Goal: Task Accomplishment & Management: Complete application form

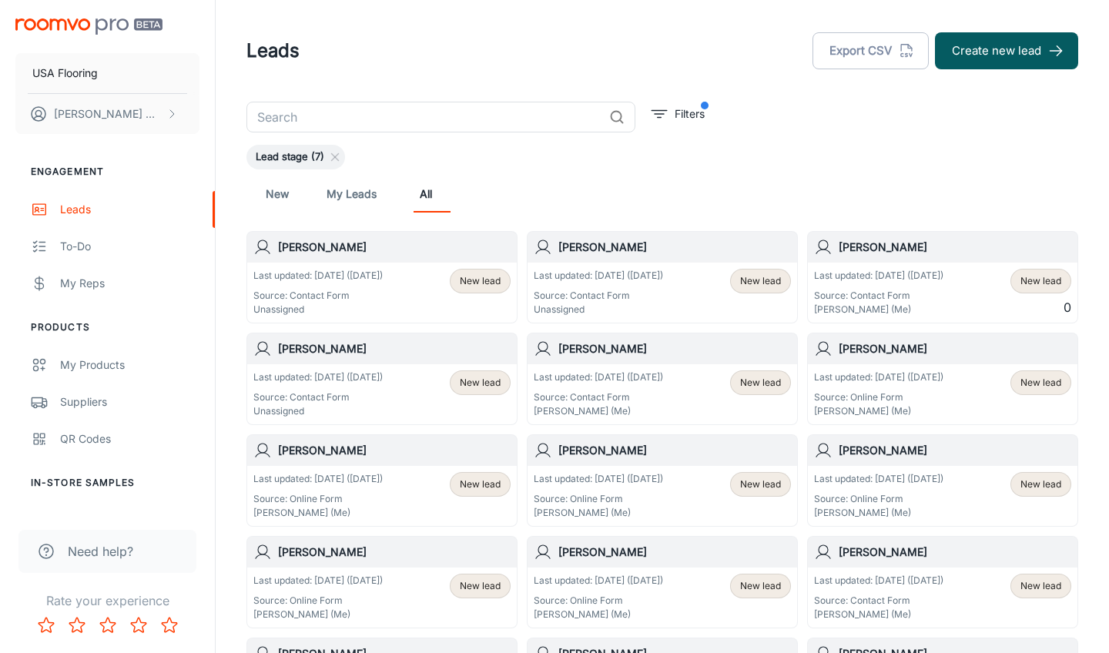
click at [421, 272] on div "Last updated: [DATE] ([DATE]) Source: Contact Form Unassigned New lead" at bounding box center [381, 293] width 257 height 48
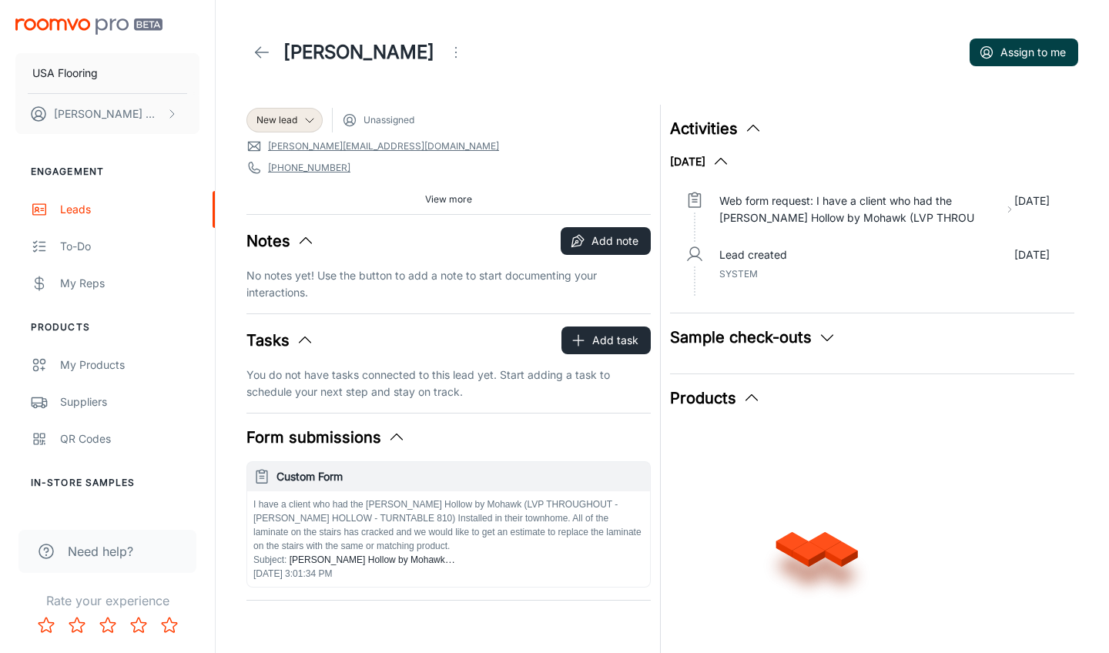
click at [1010, 65] on button "Assign to me" at bounding box center [1024, 53] width 109 height 28
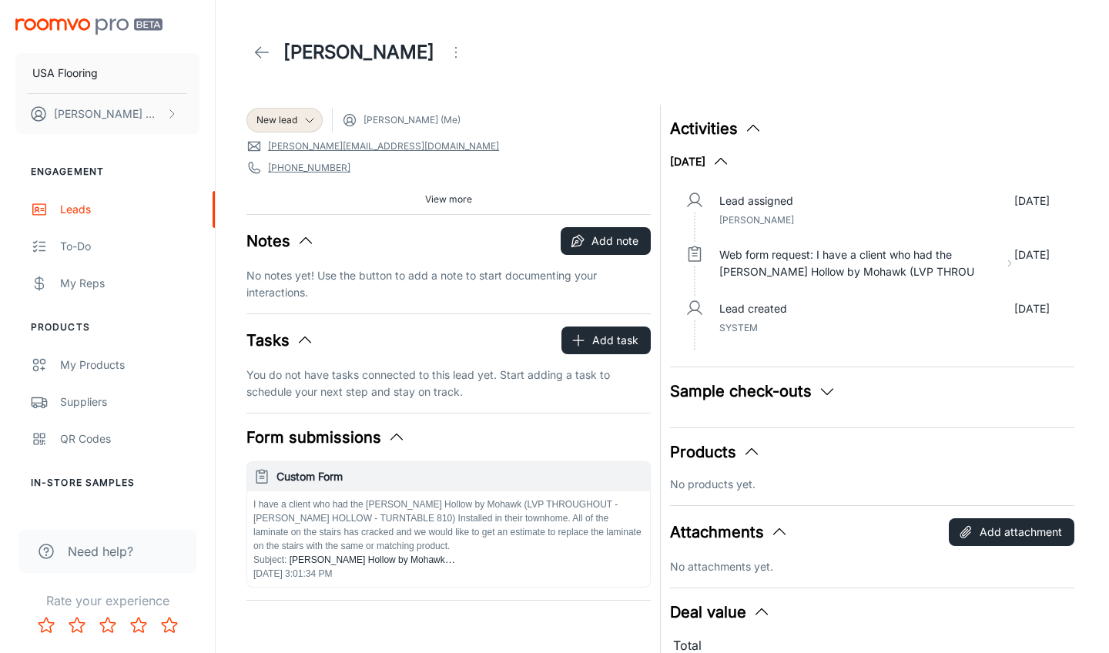
click at [264, 62] on link at bounding box center [261, 52] width 31 height 31
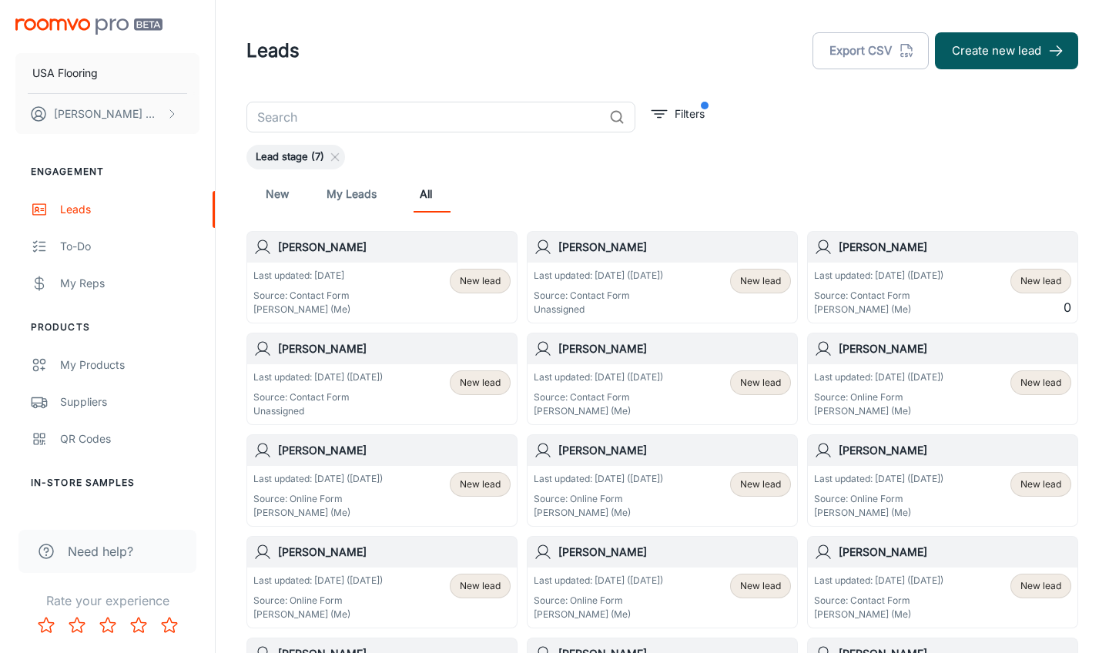
click at [596, 267] on div "Last updated: [DATE] ([DATE]) Source: Contact Form Unassigned New lead" at bounding box center [662, 293] width 270 height 60
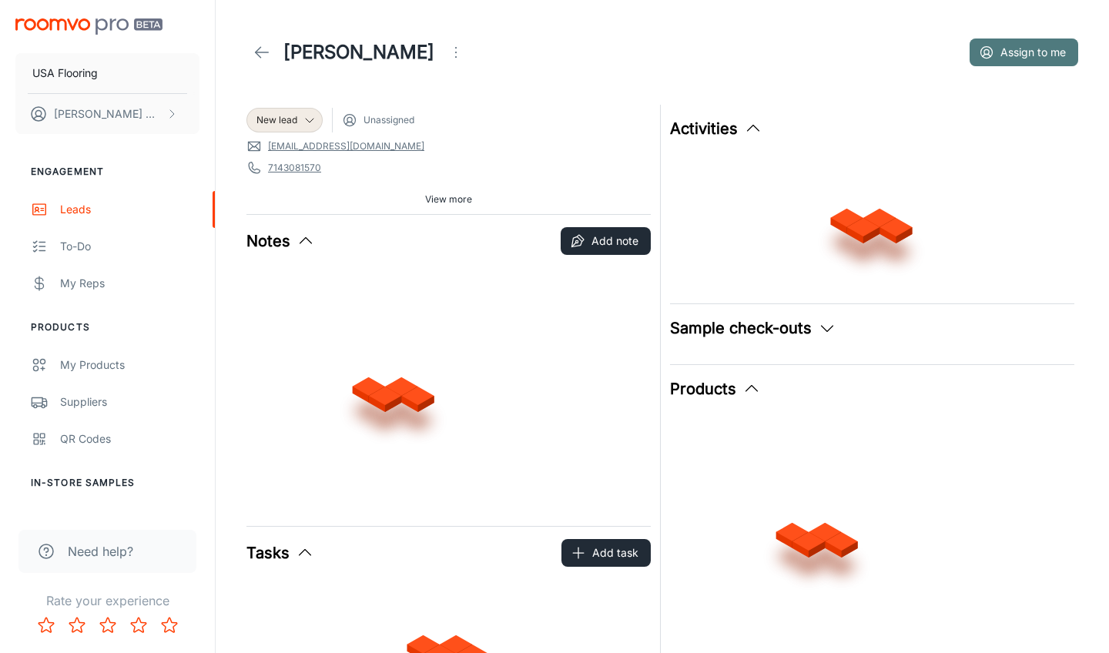
click at [1026, 44] on button "Assign to me" at bounding box center [1024, 53] width 109 height 28
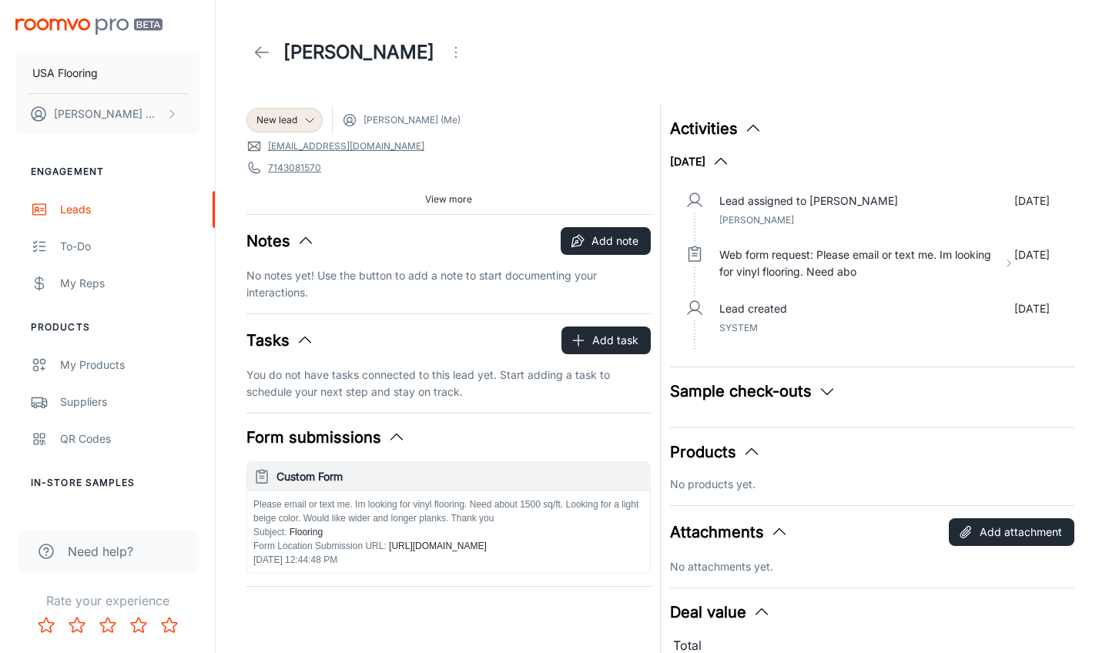
click at [258, 62] on link at bounding box center [261, 52] width 31 height 31
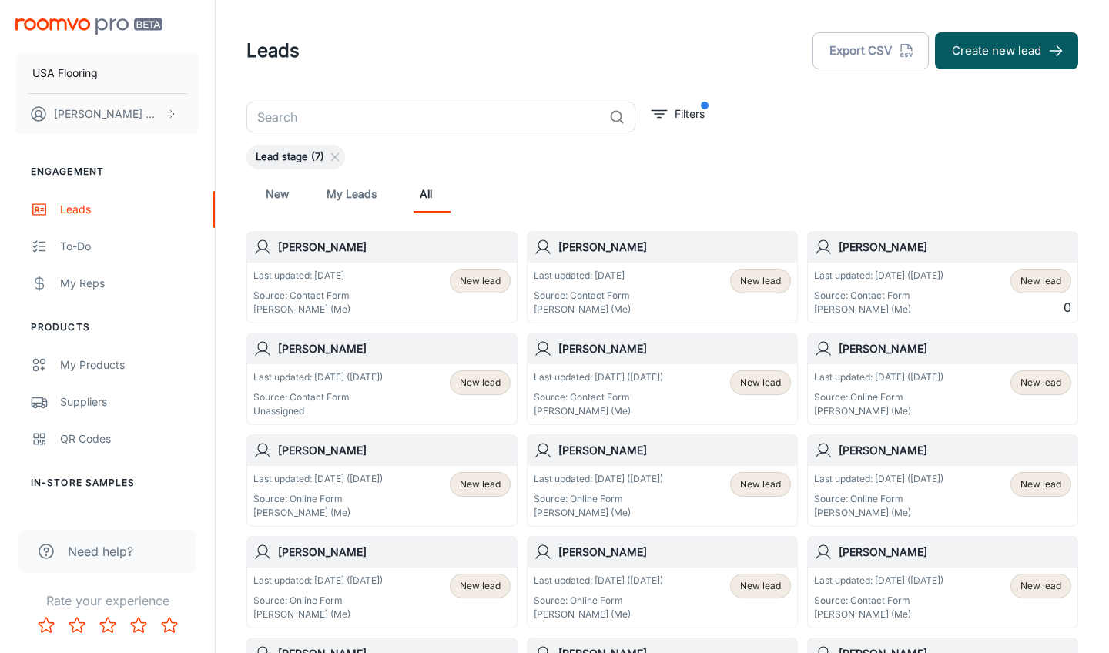
click at [367, 380] on p "Last updated: [DATE] ([DATE])" at bounding box center [317, 377] width 129 height 14
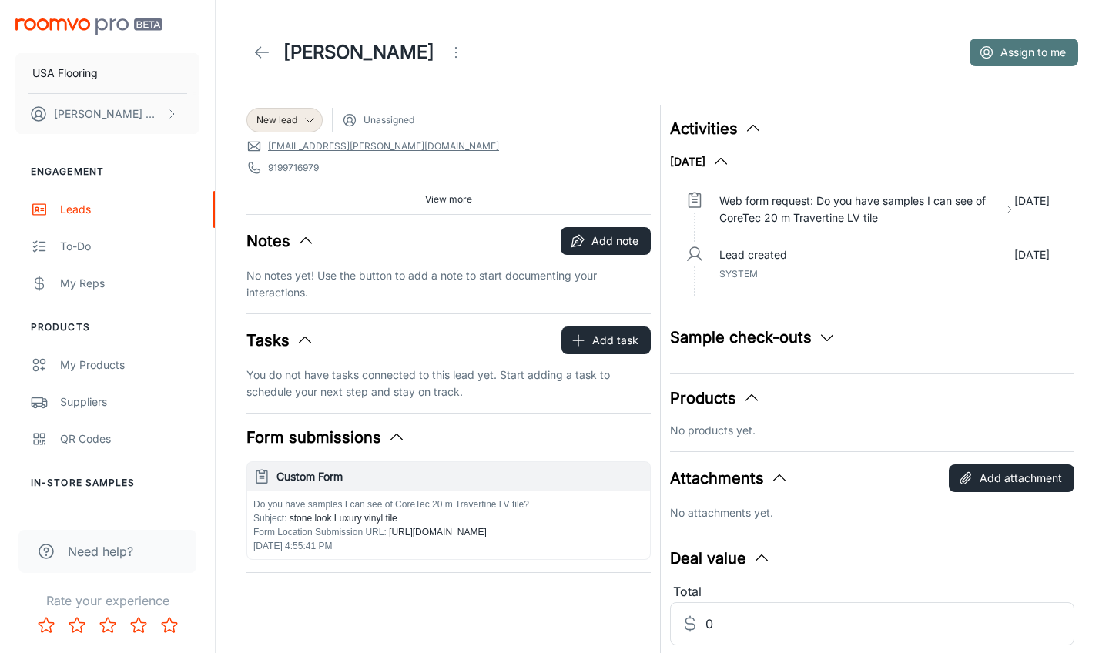
click at [1010, 49] on button "Assign to me" at bounding box center [1024, 53] width 109 height 28
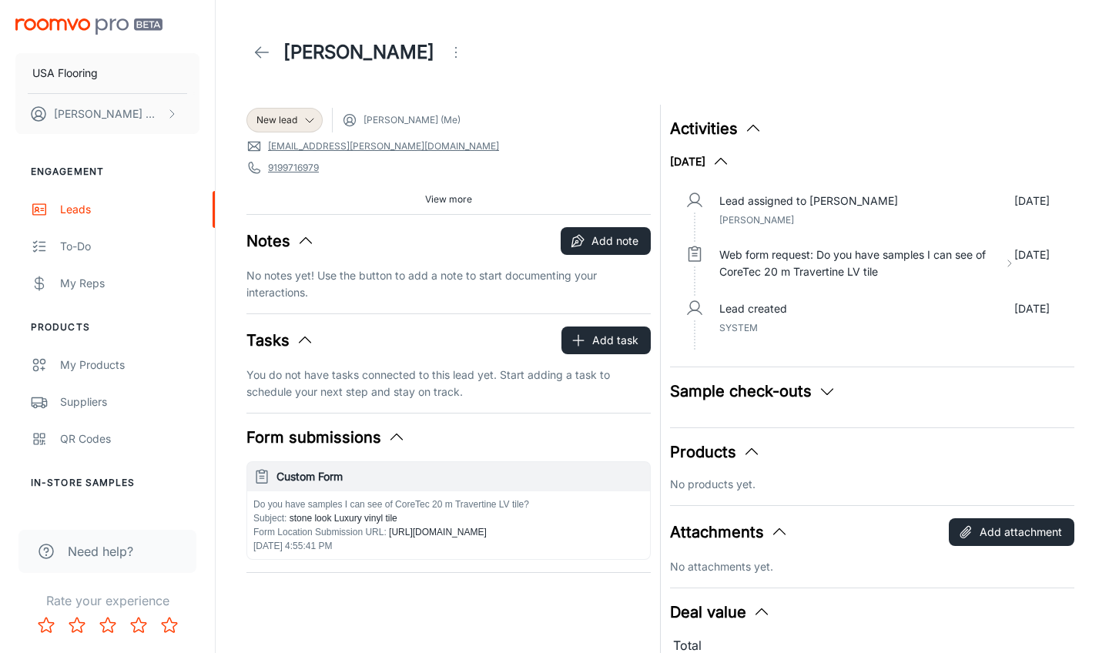
click at [272, 61] on link at bounding box center [261, 52] width 31 height 31
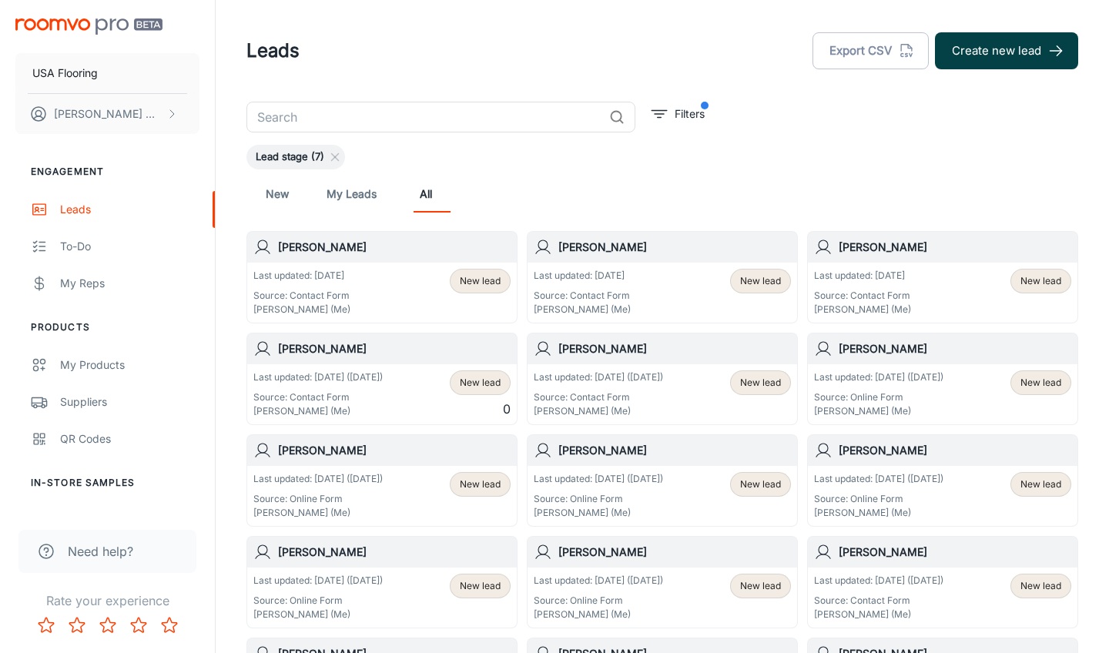
click at [1007, 48] on button "Create new lead" at bounding box center [1006, 50] width 143 height 37
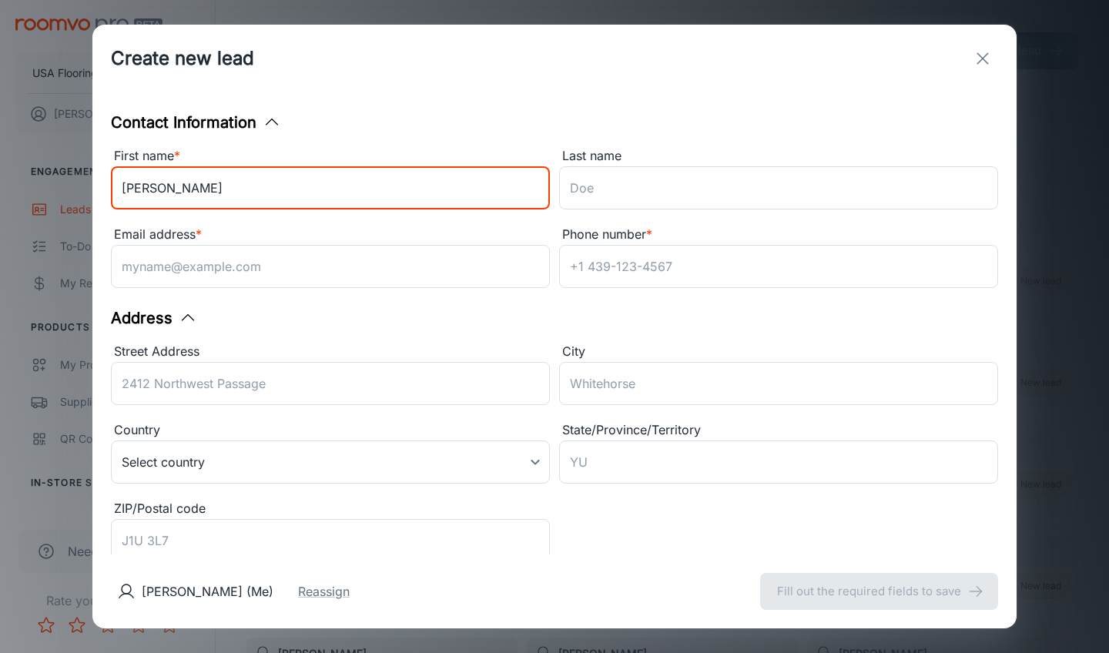
click at [139, 194] on input "[PERSON_NAME]" at bounding box center [330, 187] width 439 height 43
click at [541, 166] on input "[PERSON_NAME]" at bounding box center [330, 187] width 439 height 43
type input "[PERSON_NAME]"
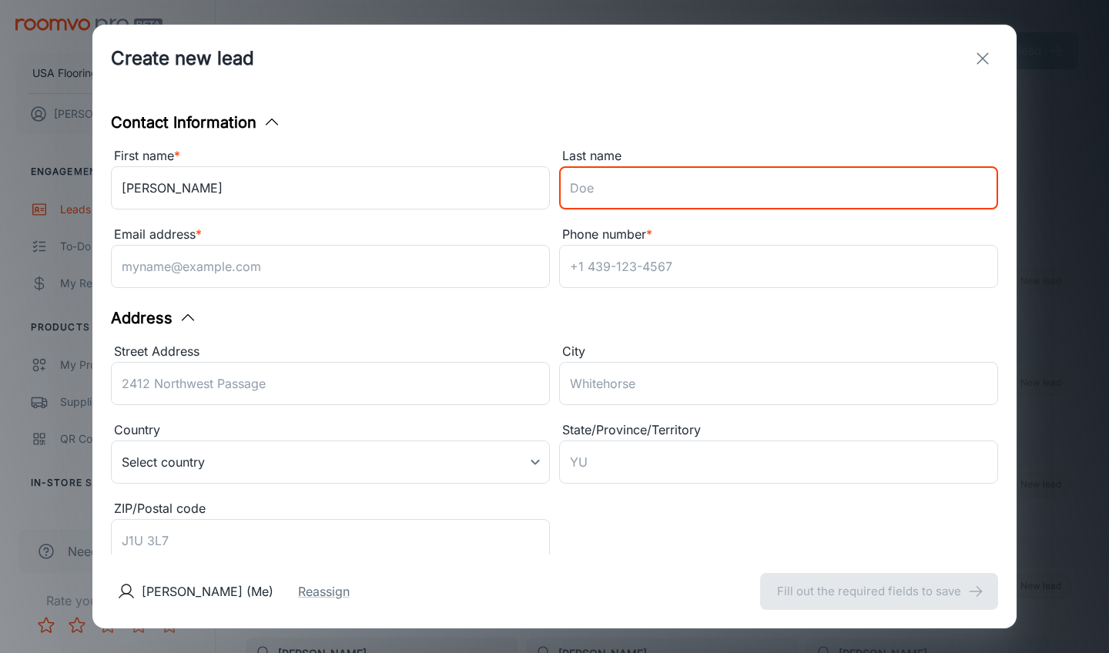
click at [607, 185] on input "Last name" at bounding box center [778, 187] width 439 height 43
type input "Idol"
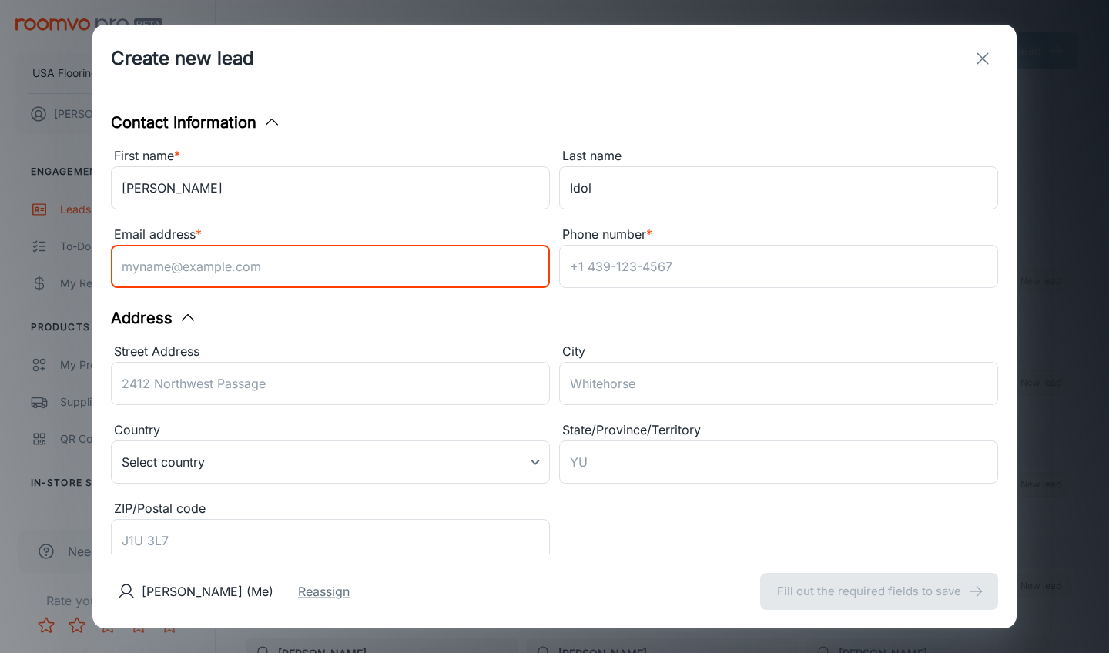
paste input "[EMAIL_ADDRESS][DOMAIN_NAME]"
type input "[EMAIL_ADDRESS][DOMAIN_NAME]"
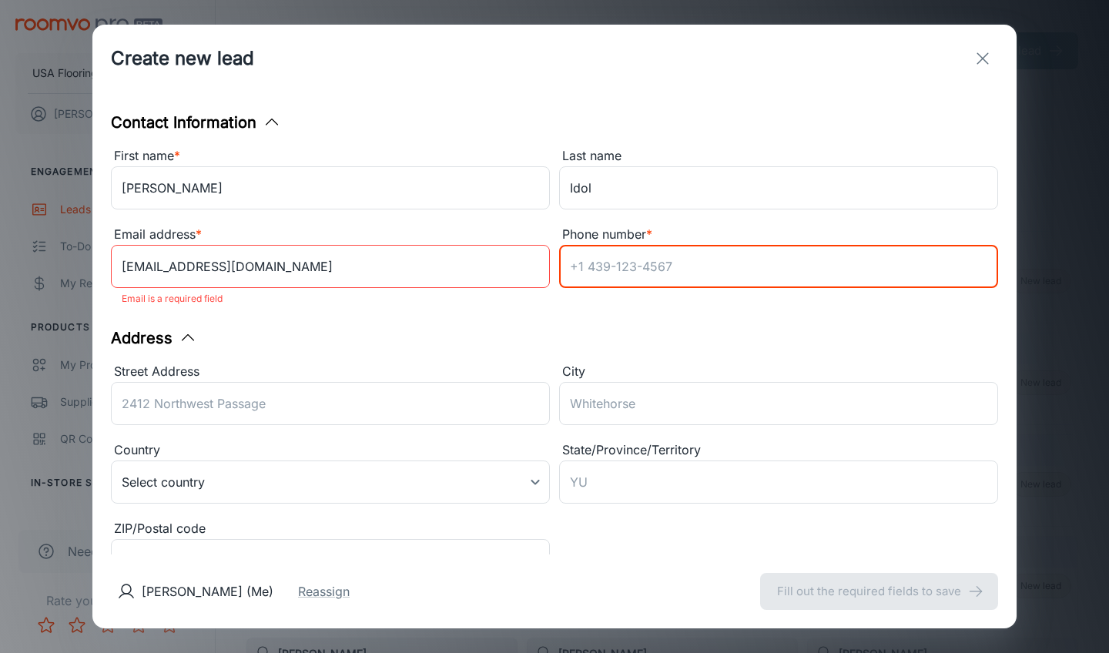
paste input "9192805416"
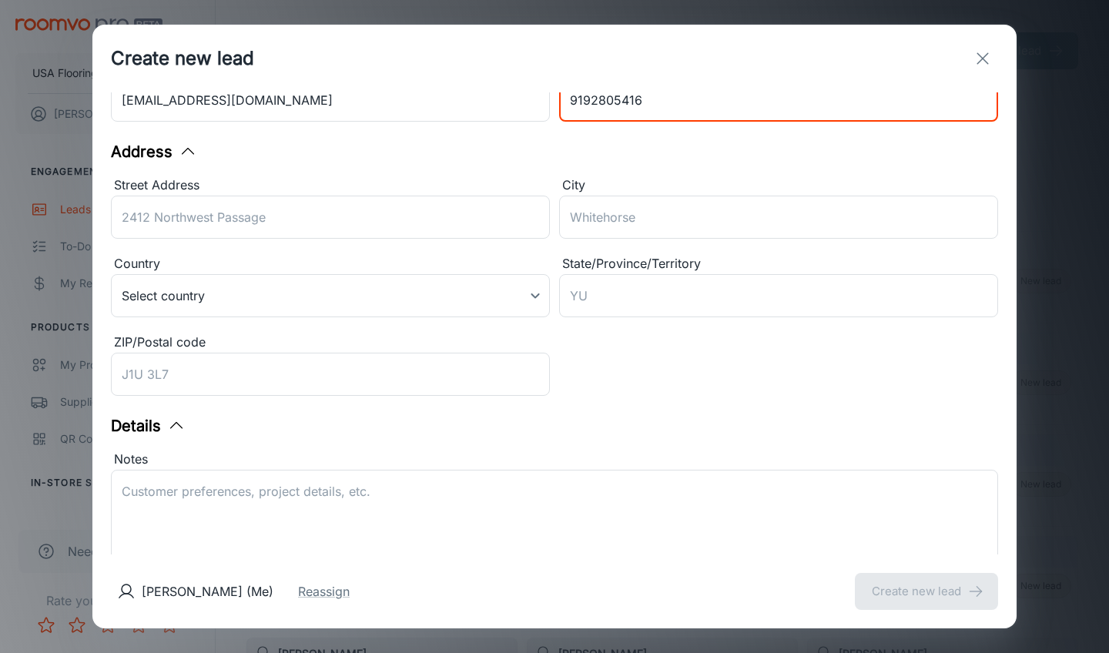
scroll to position [269, 0]
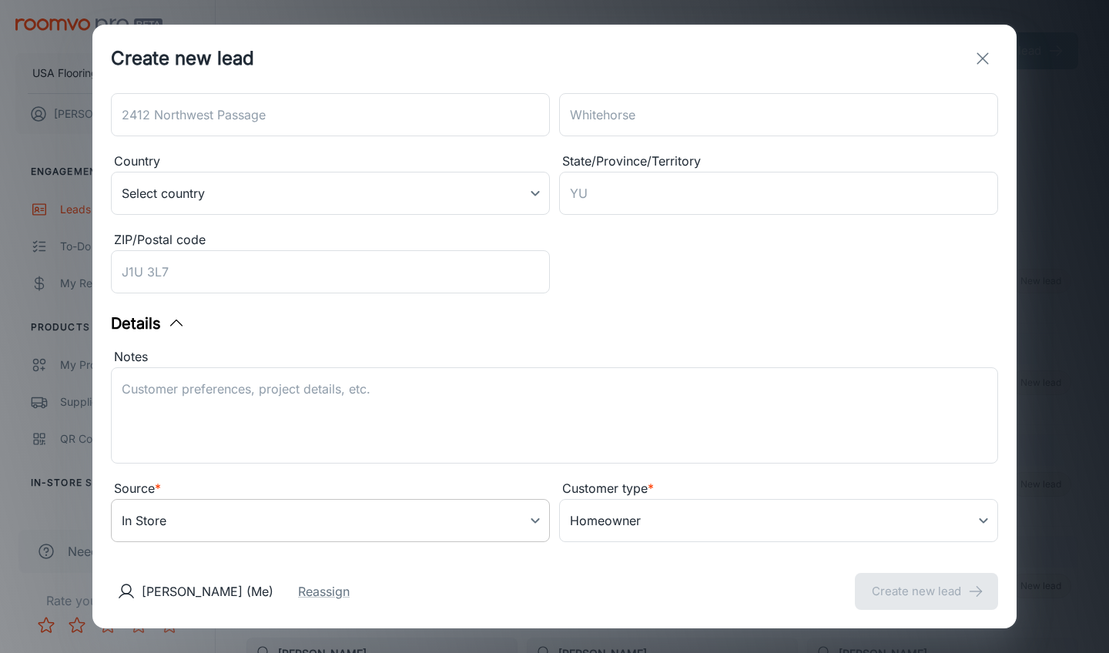
type input "9192805416"
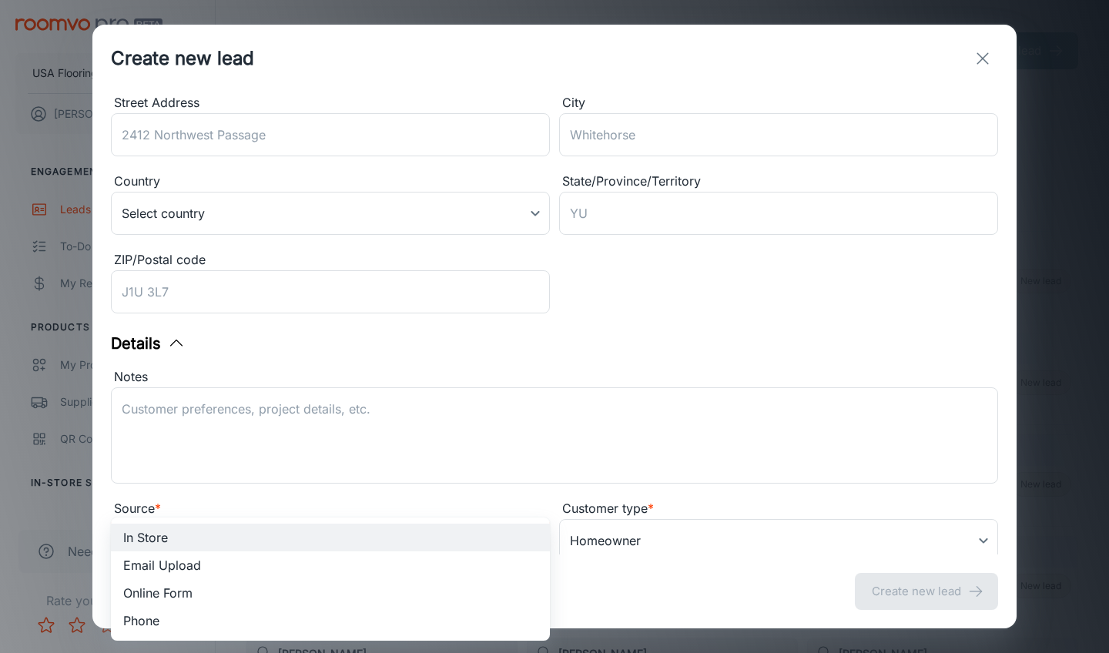
click at [316, 503] on body "USA Flooring [PERSON_NAME] Engagement Leads To-do My Reps Products My Products …" at bounding box center [554, 326] width 1109 height 653
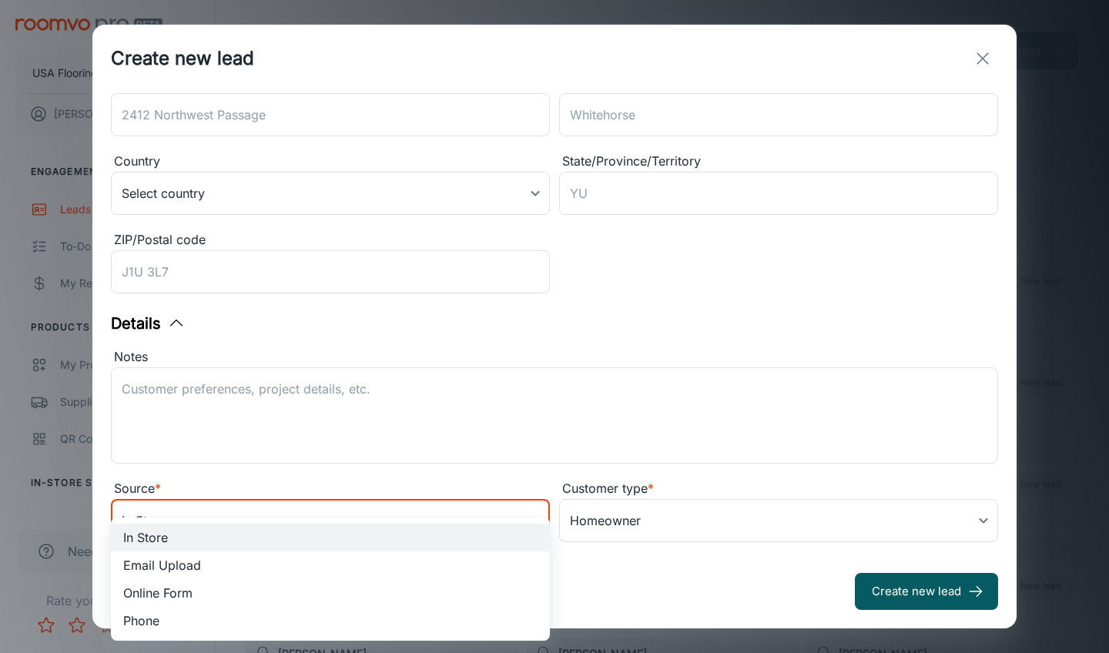
click at [262, 591] on li "Online Form" at bounding box center [330, 593] width 439 height 28
type input "online_form"
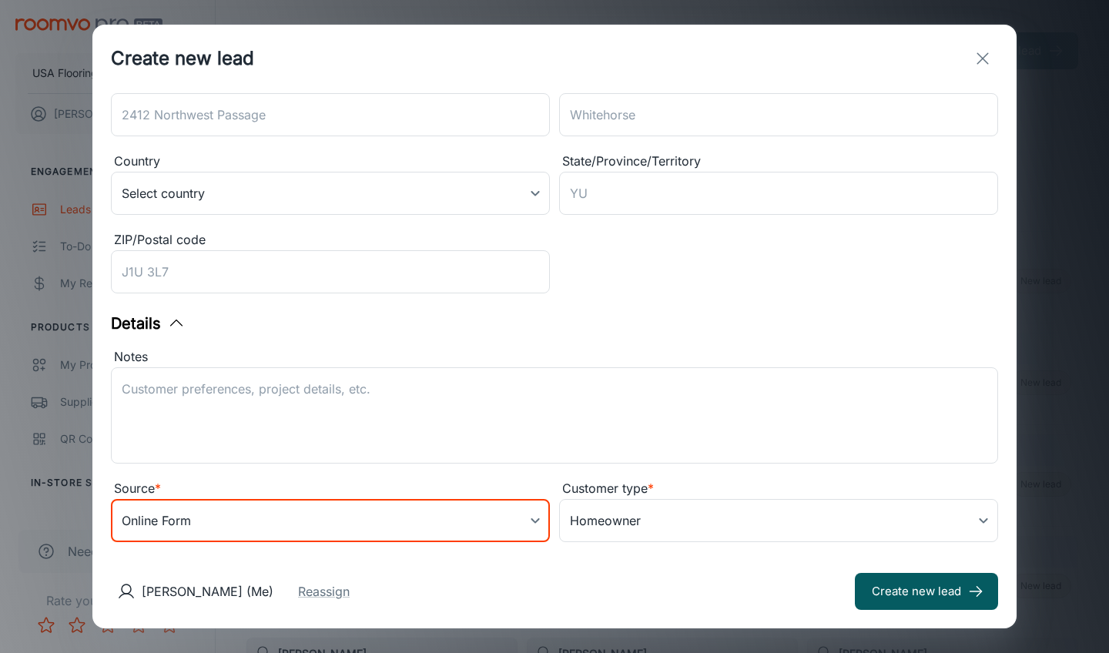
click at [360, 373] on div "x ​" at bounding box center [554, 415] width 887 height 96
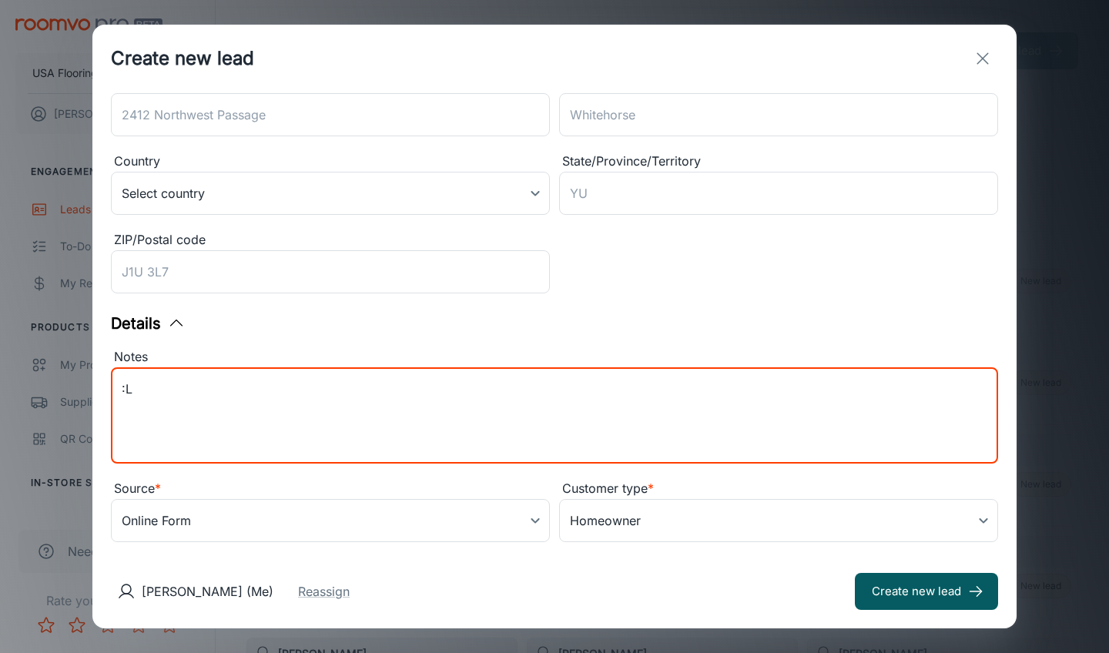
type textarea ":"
type textarea "Lead received from Daltile. [PERSON_NAME] is interested in Daltile products for…"
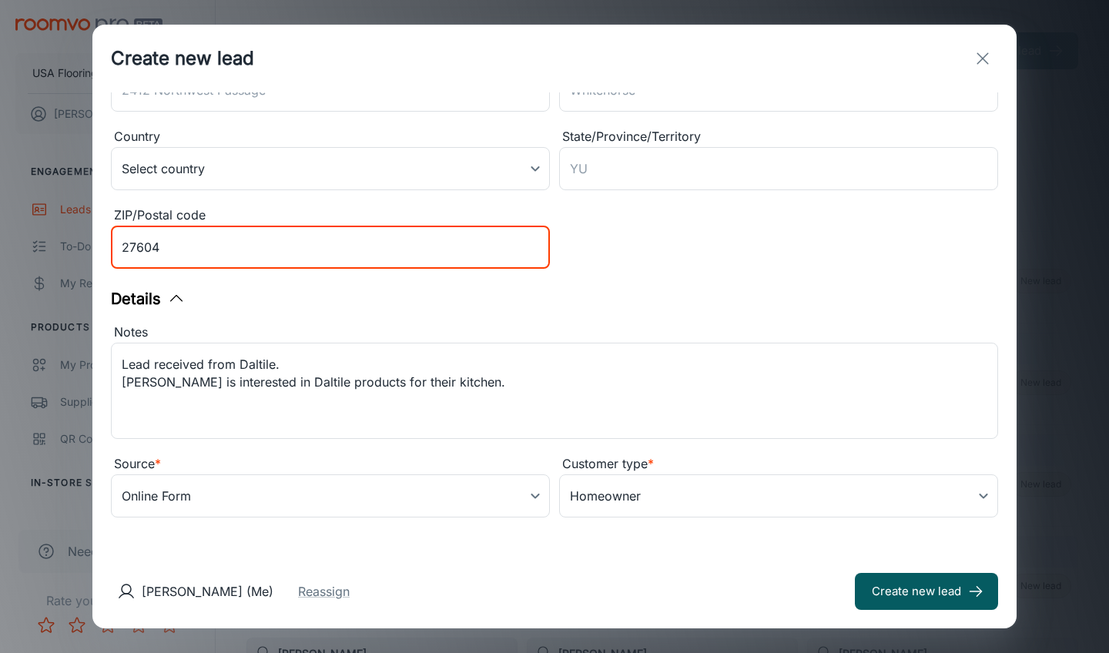
scroll to position [293, 0]
type input "27604"
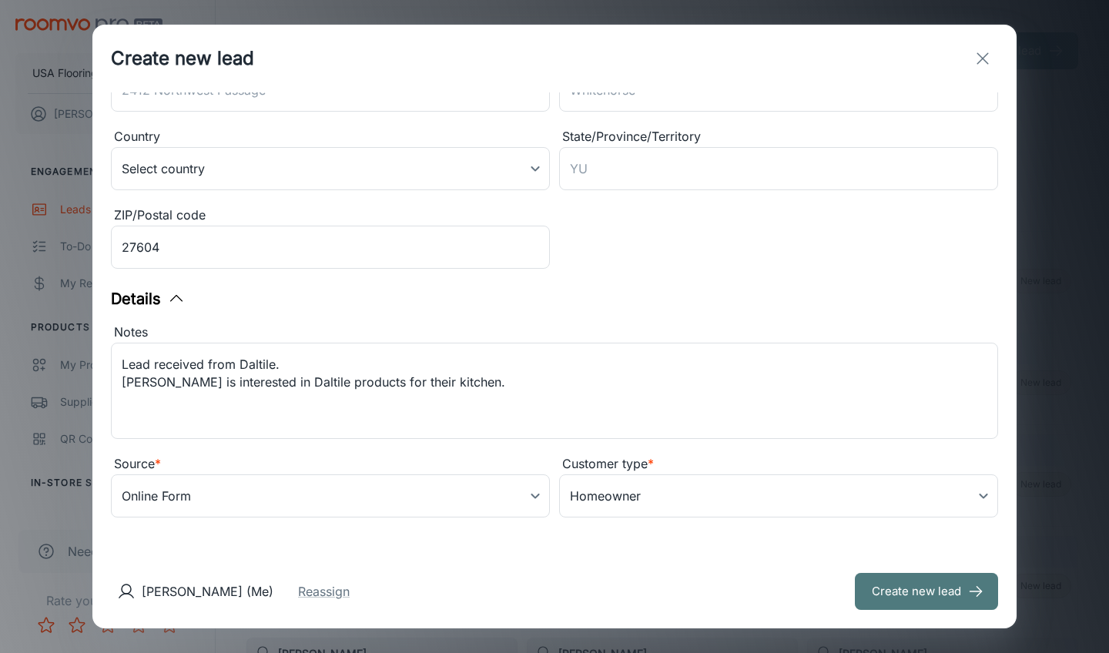
click at [888, 578] on button "Create new lead" at bounding box center [926, 591] width 143 height 37
type input "in_store"
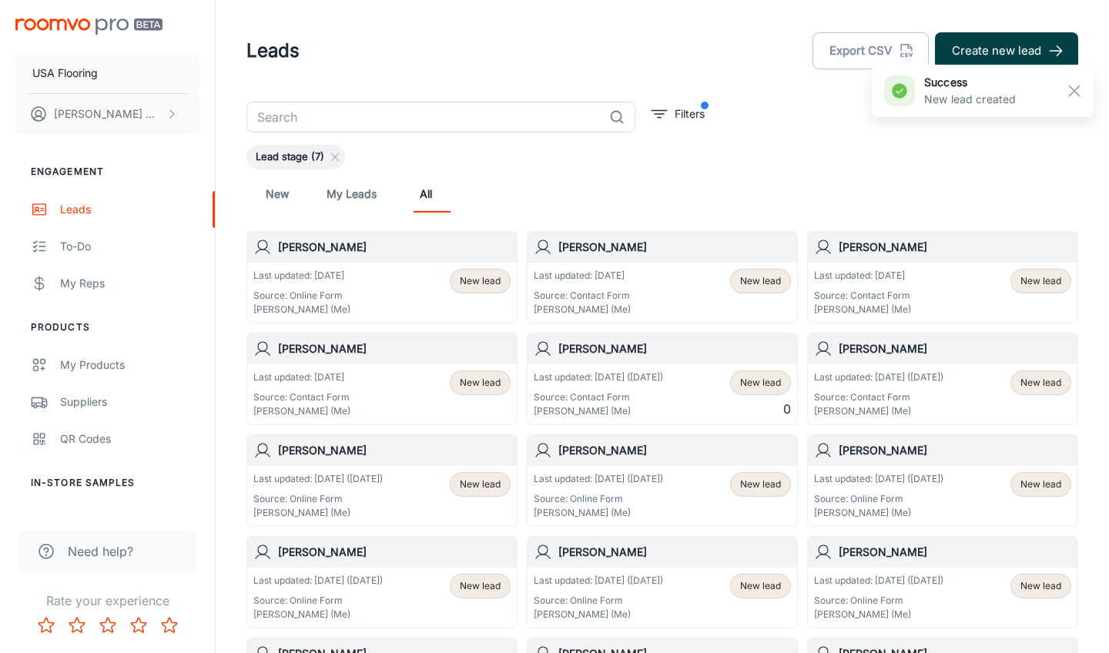
click at [983, 53] on button "Create new lead" at bounding box center [1006, 50] width 143 height 37
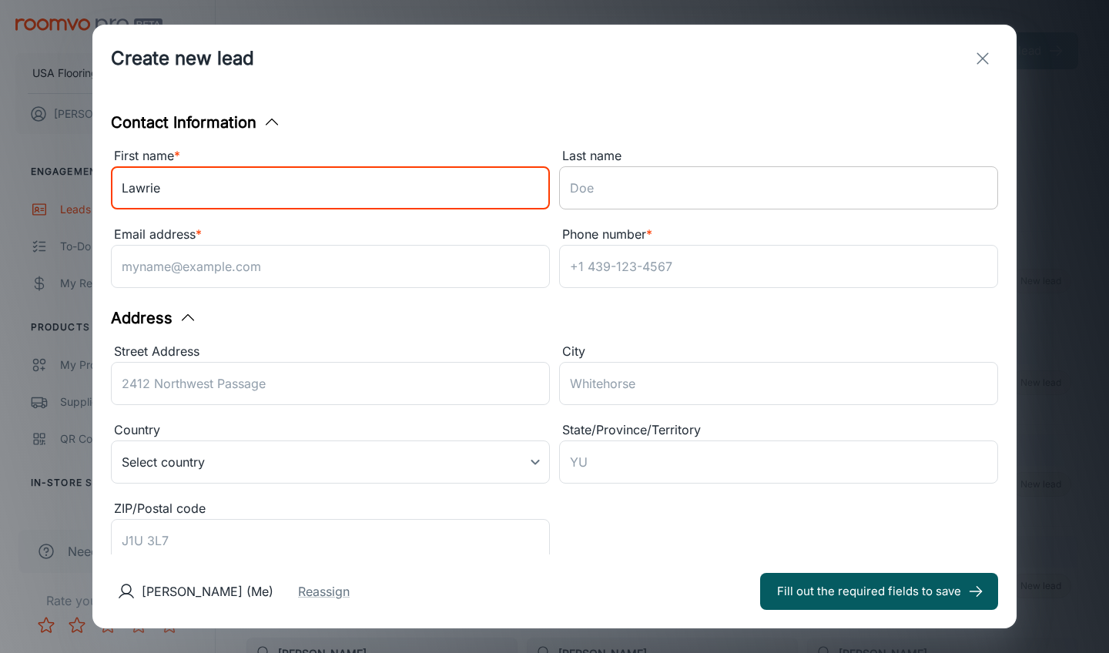
type input "Lawrie"
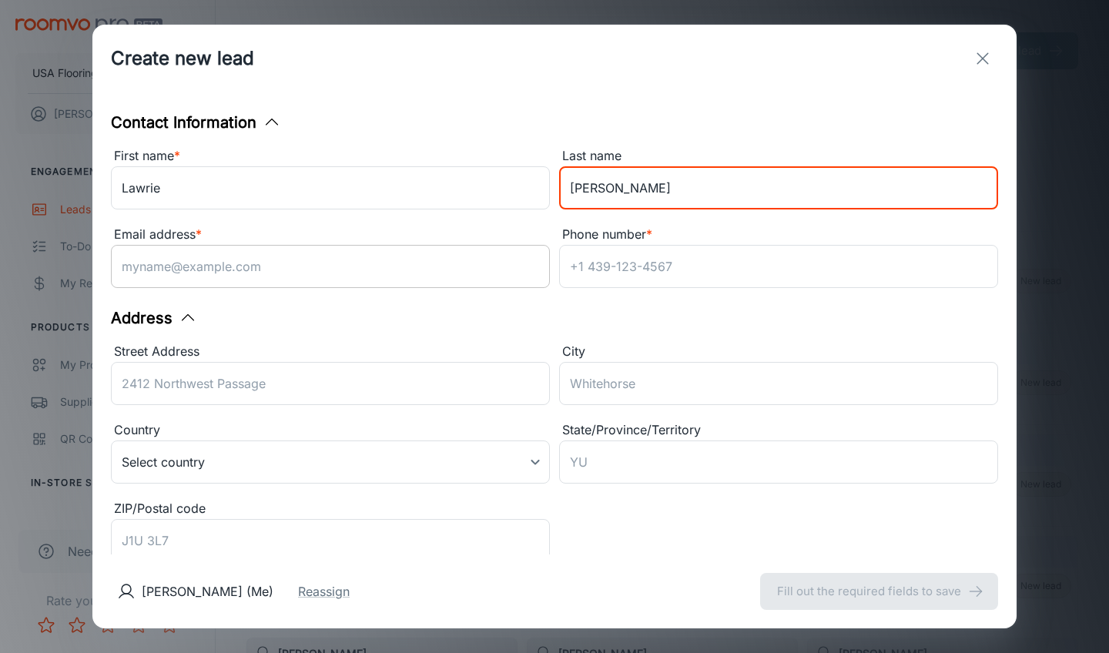
type input "[PERSON_NAME]"
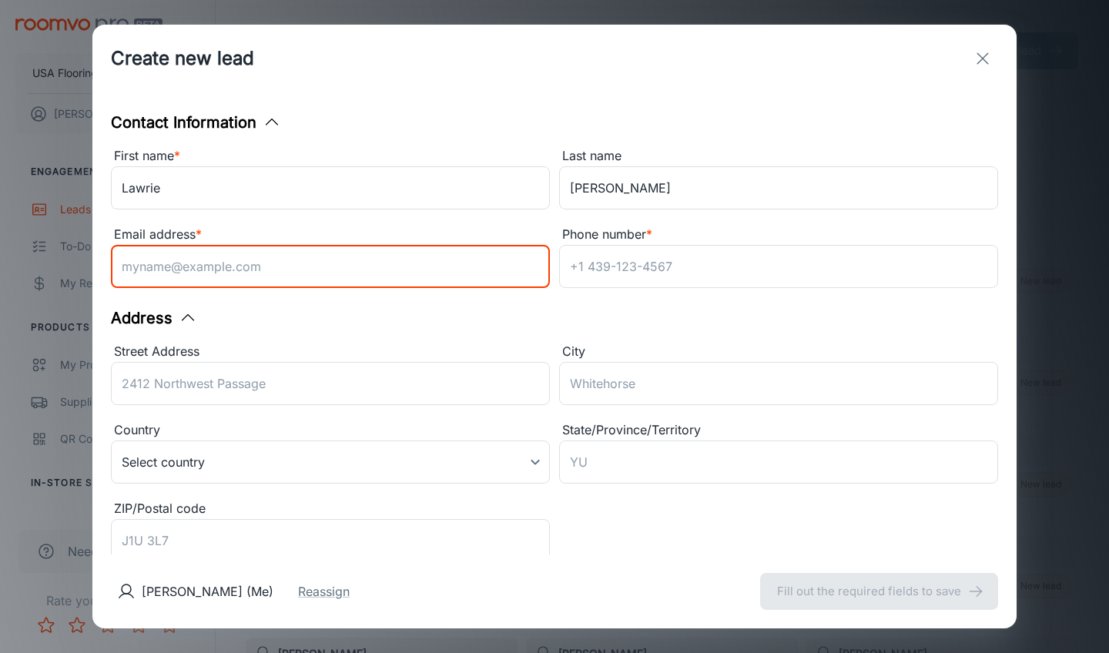
paste input "[EMAIL_ADDRESS][DOMAIN_NAME]"
type input "[EMAIL_ADDRESS][DOMAIN_NAME]"
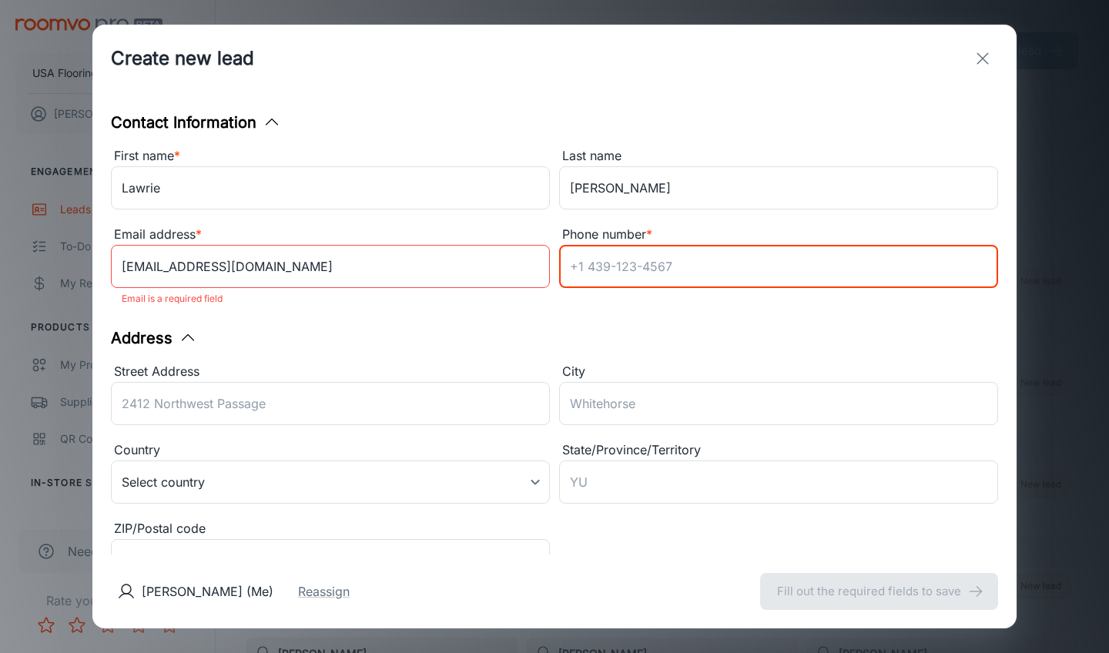
paste input "9193326525"
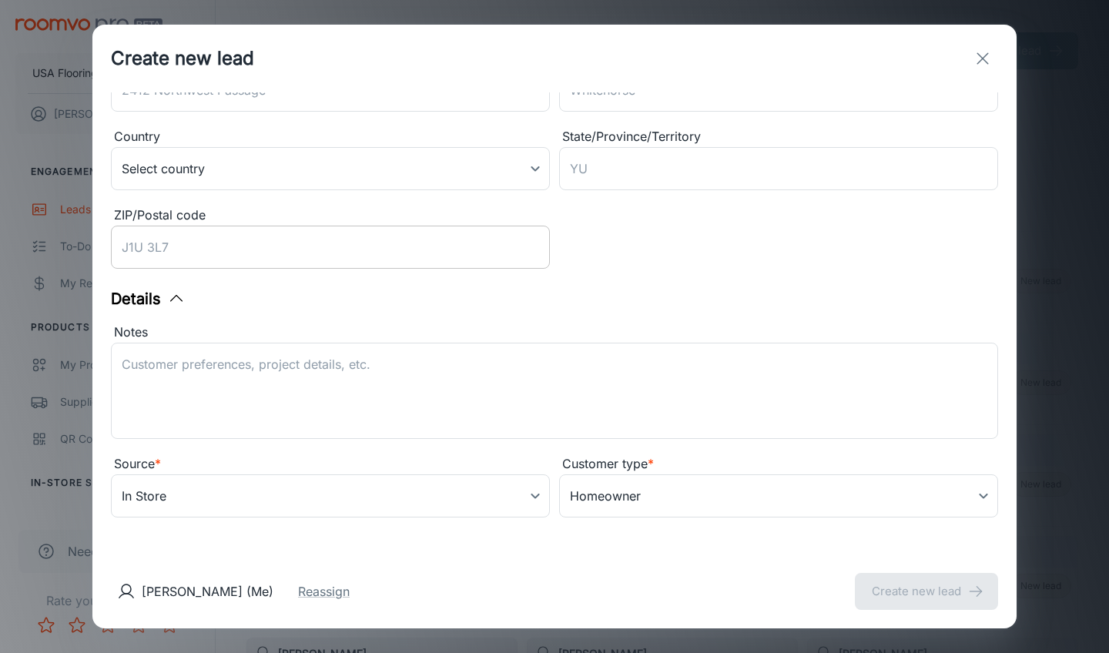
type input "9193326525"
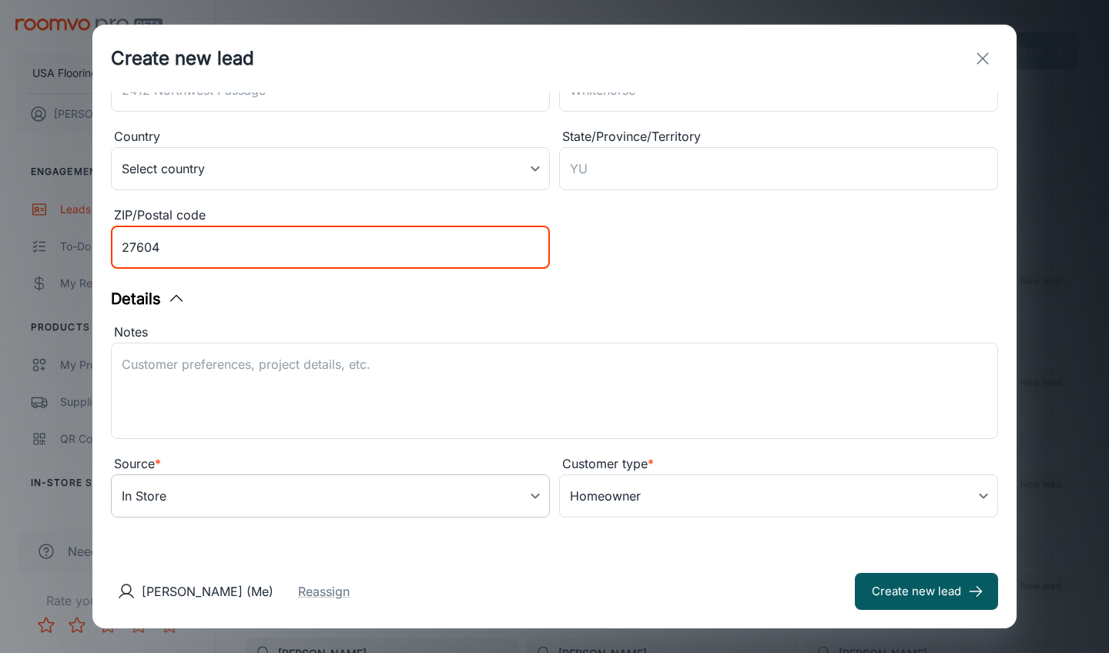
type input "27604"
click at [402, 515] on body "USA Flooring [PERSON_NAME] Engagement Leads To-do My Reps Products My Products …" at bounding box center [554, 326] width 1109 height 653
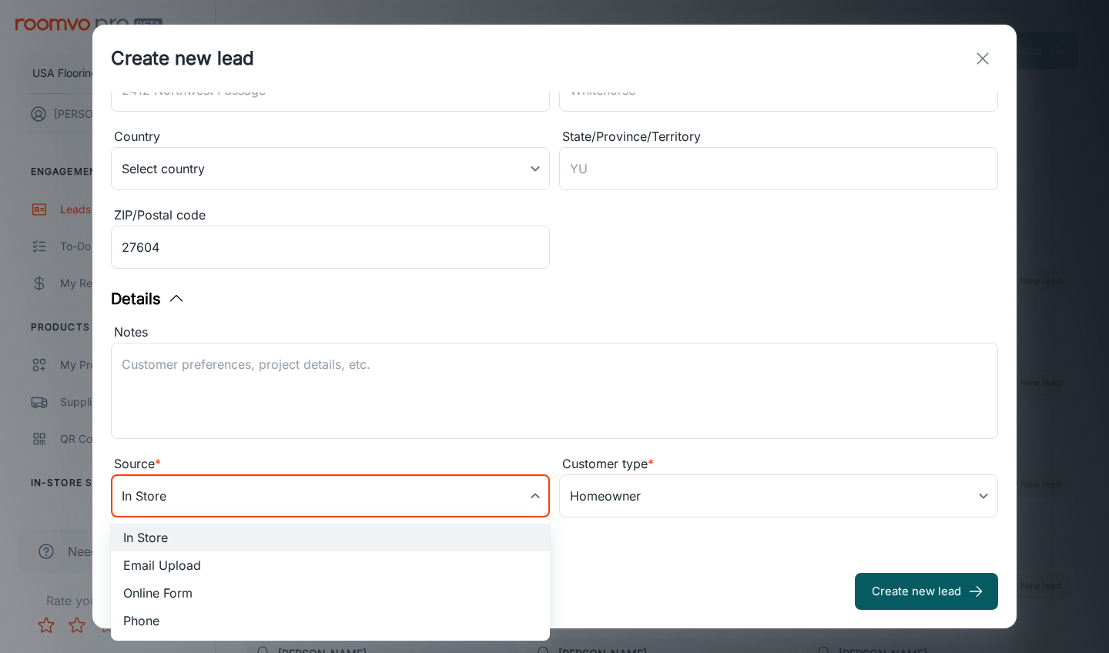
click at [281, 586] on li "Online Form" at bounding box center [330, 593] width 439 height 28
type input "online_form"
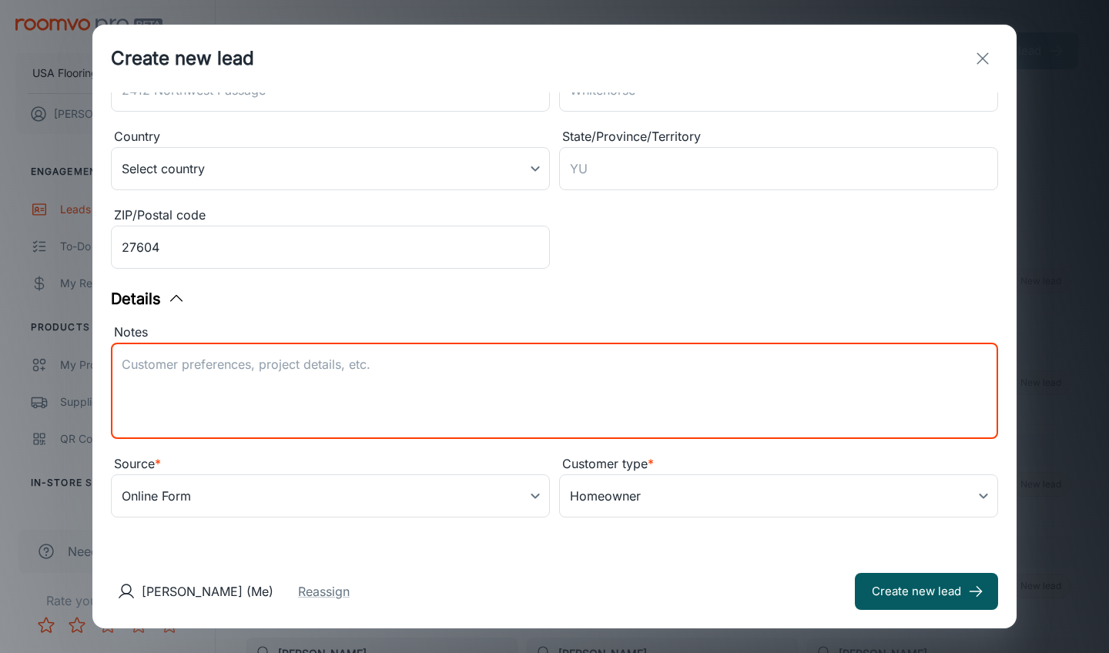
click at [340, 411] on textarea "Notes" at bounding box center [555, 391] width 866 height 71
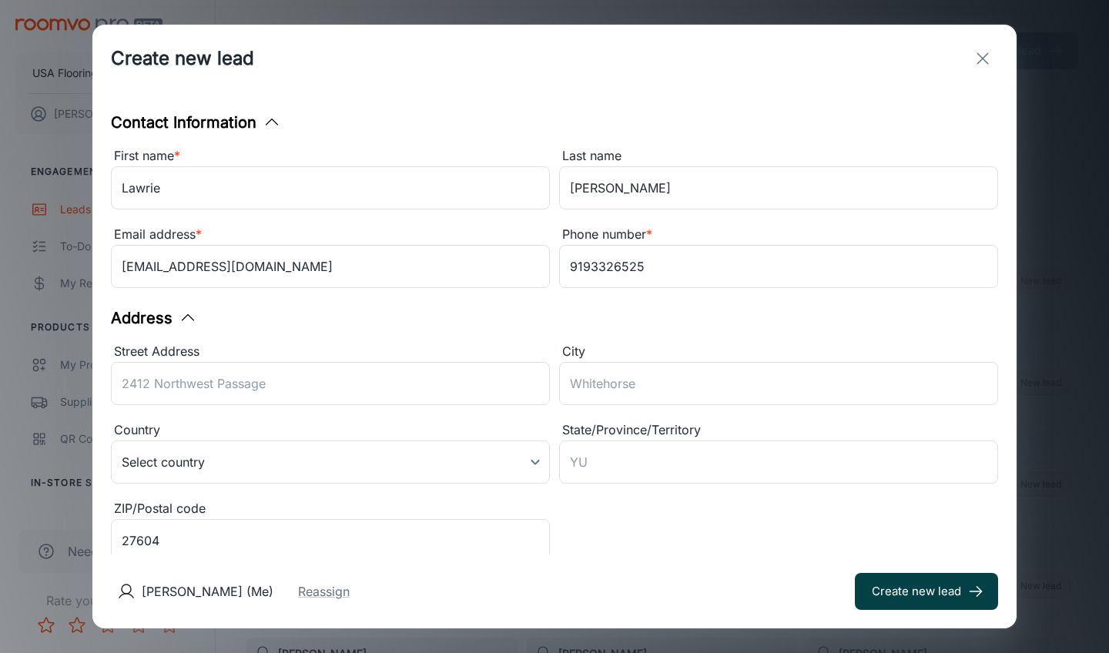
scroll to position [0, 0]
type textarea "Lead received from Daltile."
click at [910, 592] on button "Create new lead" at bounding box center [926, 591] width 143 height 37
type input "in_store"
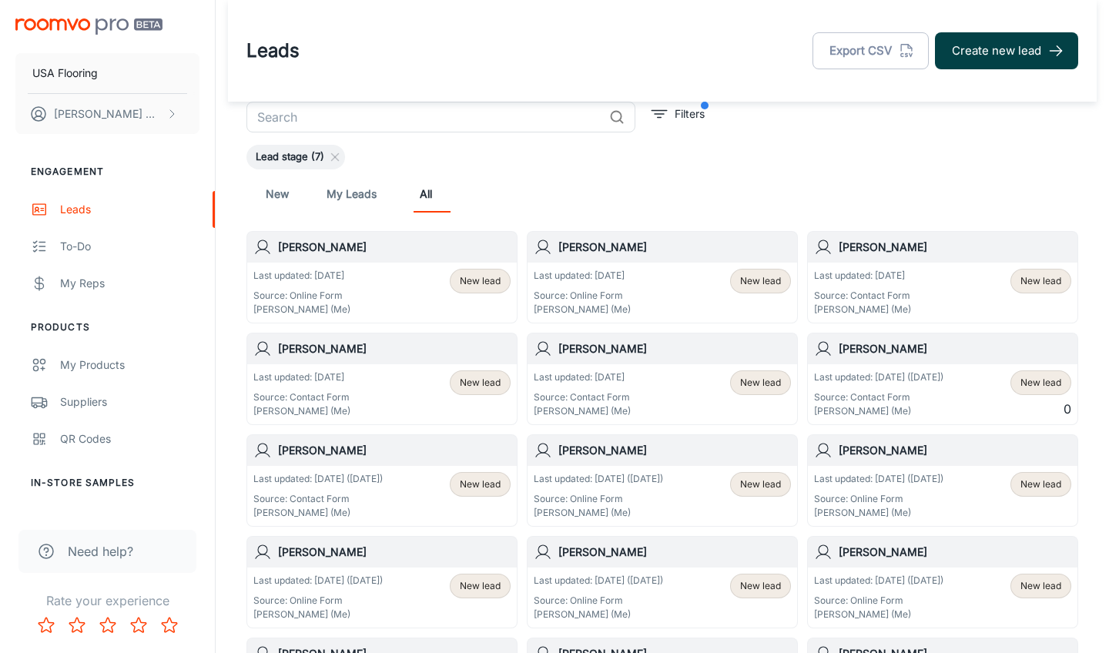
scroll to position [-2, 0]
click at [998, 59] on button "Create new lead" at bounding box center [1006, 50] width 143 height 37
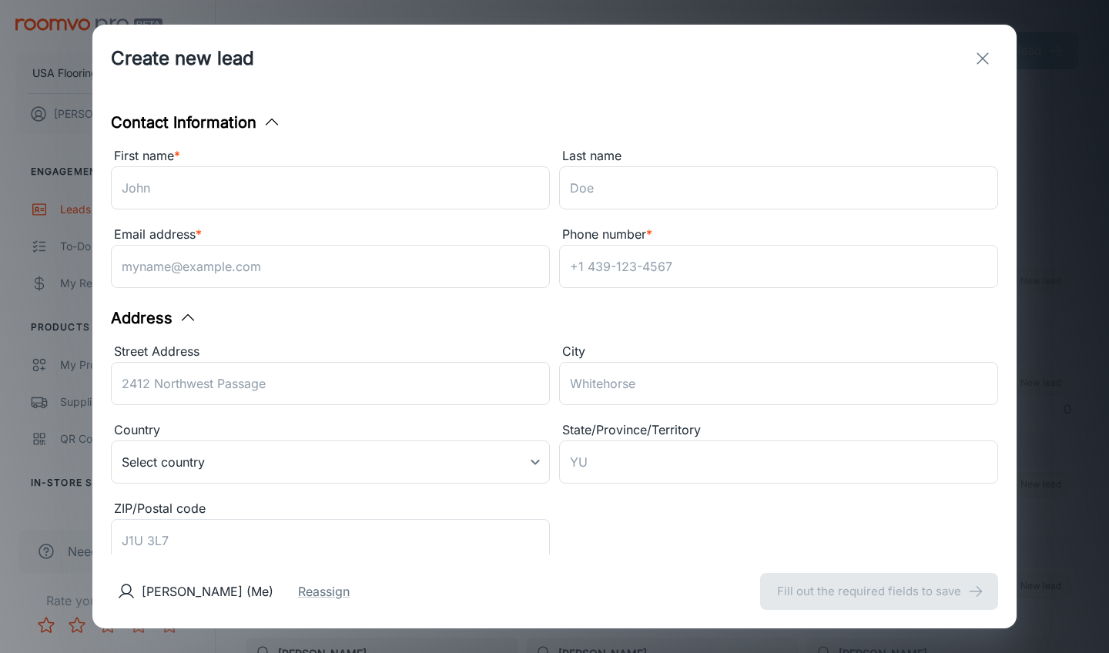
scroll to position [0, 0]
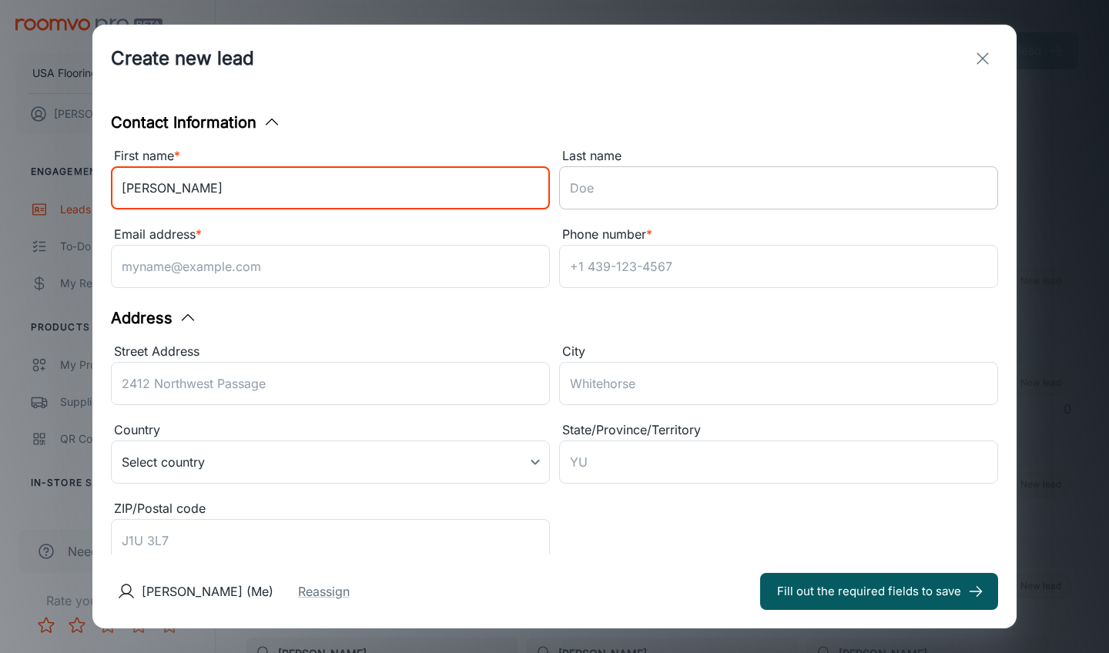
drag, startPoint x: 340, startPoint y: 196, endPoint x: 659, endPoint y: 166, distance: 320.1
click at [622, 195] on div "First name * [PERSON_NAME] Last name ​ Email address * ​ Phone number * ​" at bounding box center [550, 215] width 896 height 157
type input "[PERSON_NAME]"
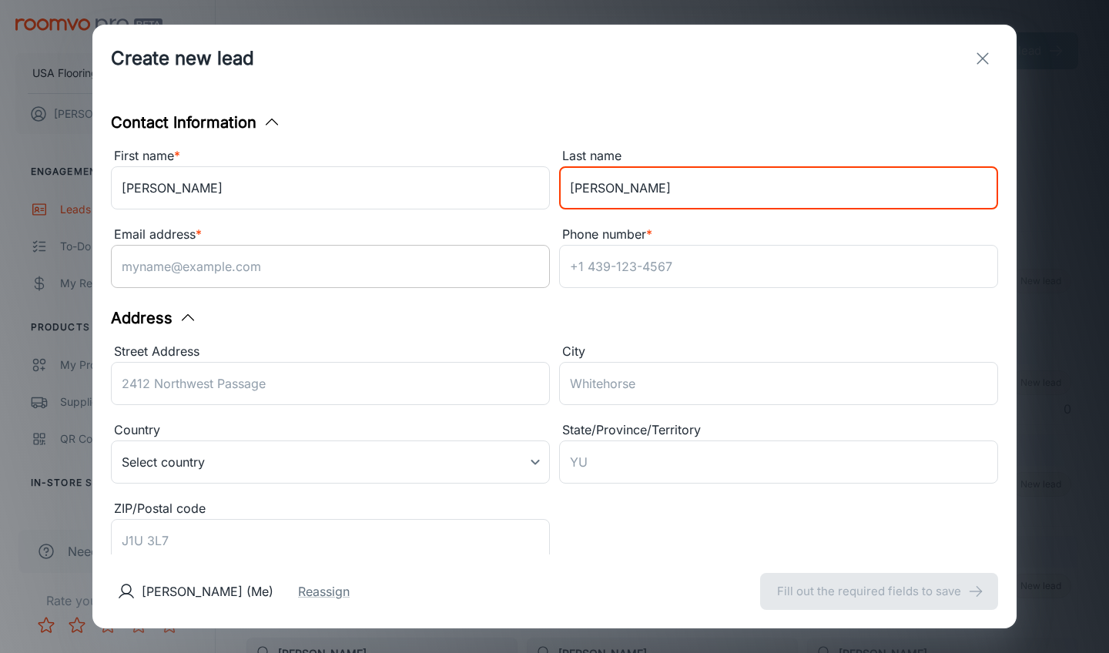
type input "[PERSON_NAME]"
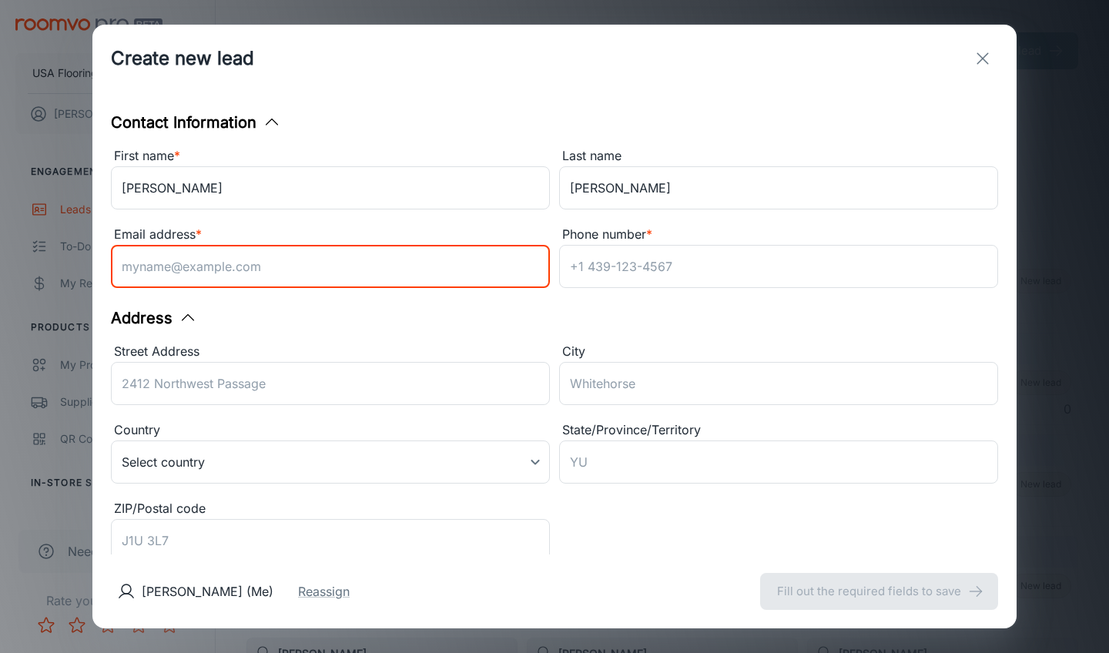
paste input "[EMAIL_ADDRESS][DOMAIN_NAME]"
type input "[EMAIL_ADDRESS][DOMAIN_NAME]"
paste input "9196011013"
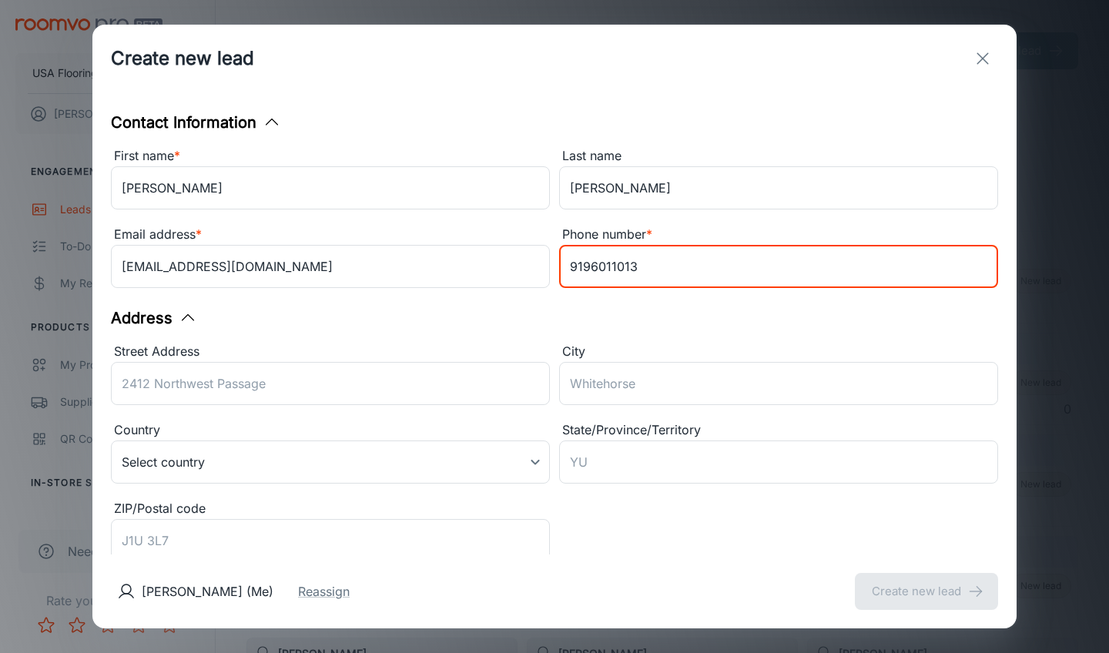
scroll to position [219, 0]
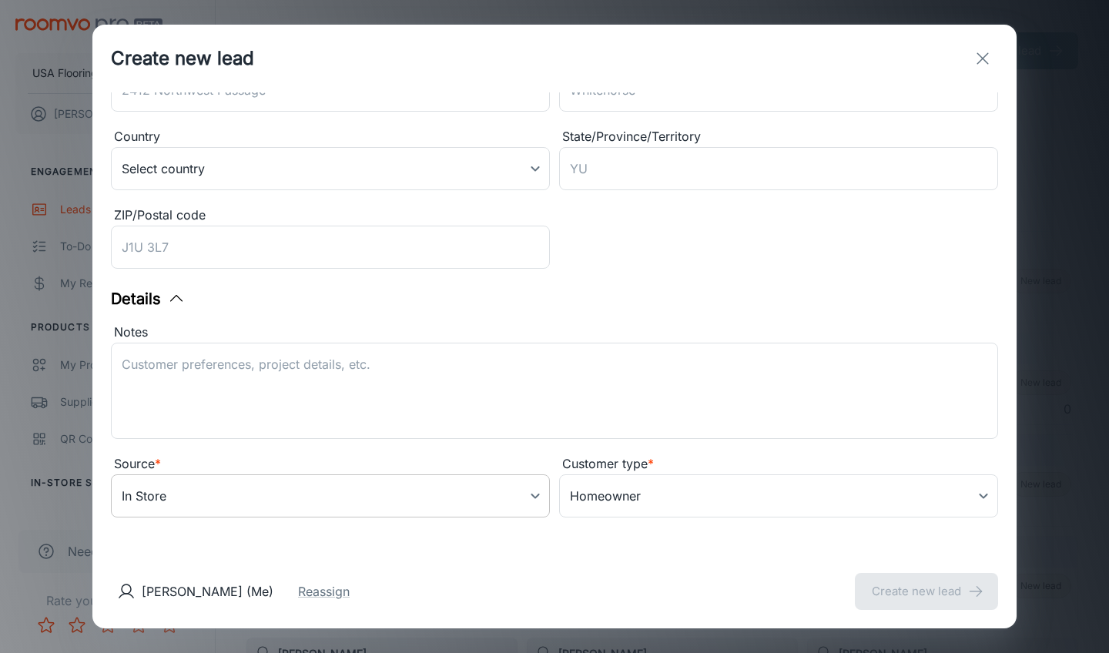
type input "9196011013"
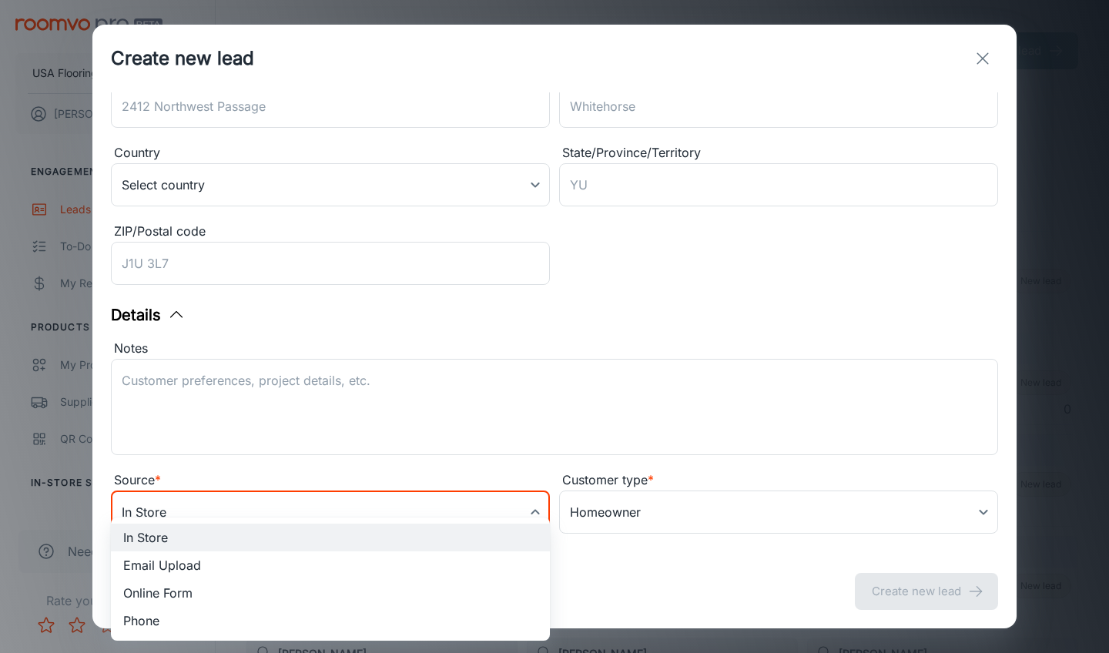
click at [239, 480] on body "USA Flooring [PERSON_NAME] Engagement Leads To-do My Reps Products My Products …" at bounding box center [554, 326] width 1109 height 653
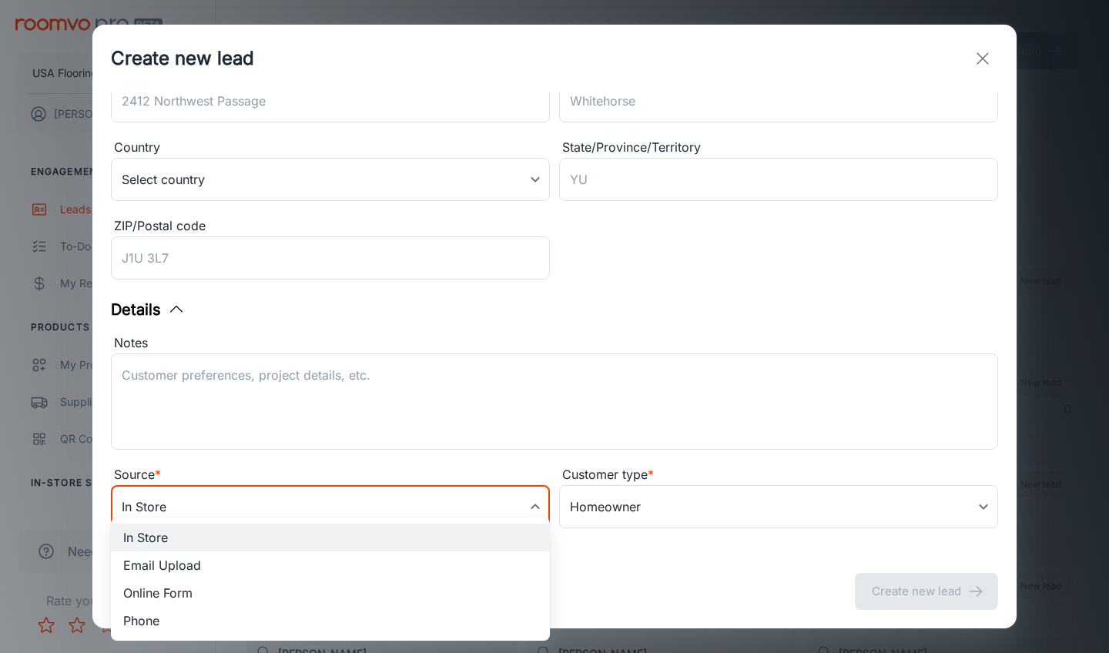
scroll to position [293, 0]
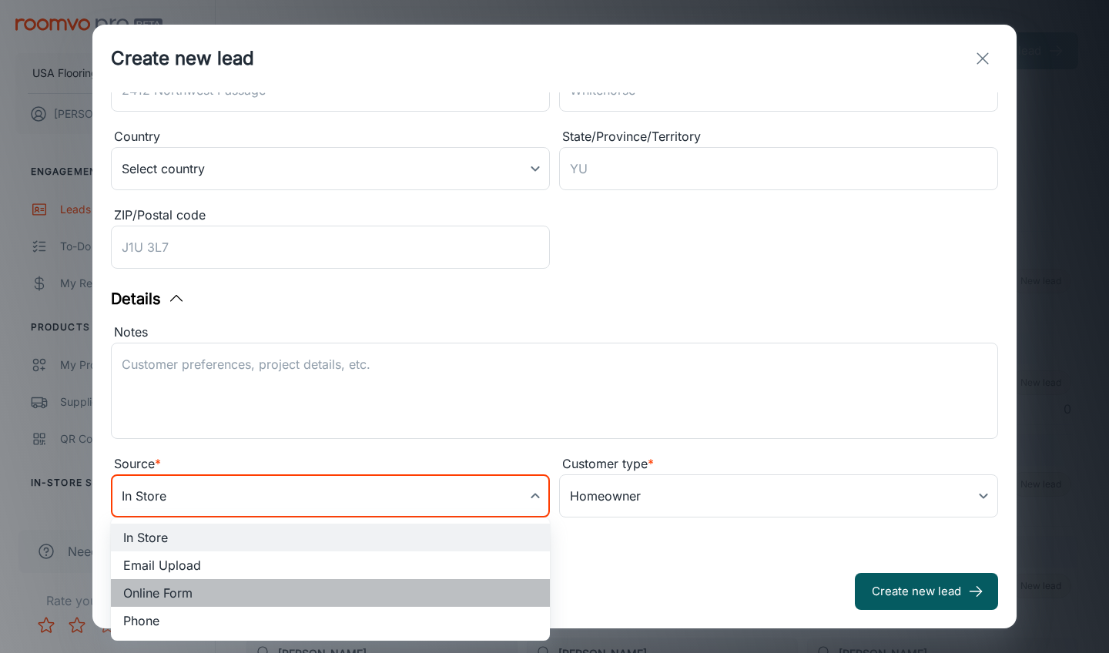
click at [198, 581] on li "Online Form" at bounding box center [330, 593] width 439 height 28
type input "online_form"
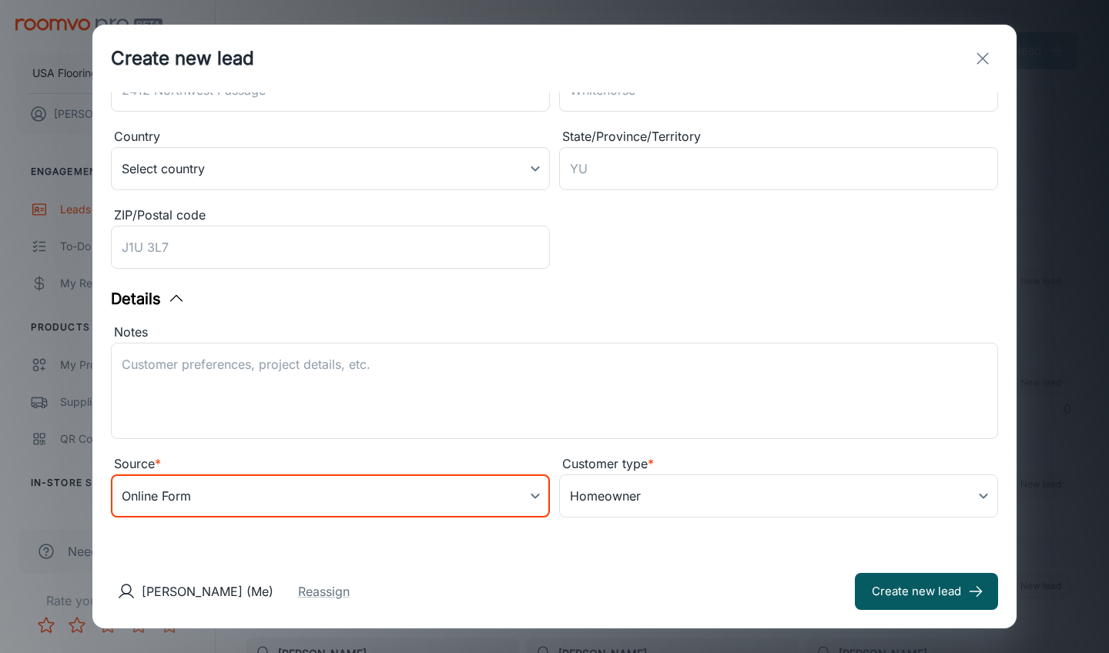
click at [402, 321] on div "Notes x ​" at bounding box center [550, 379] width 896 height 132
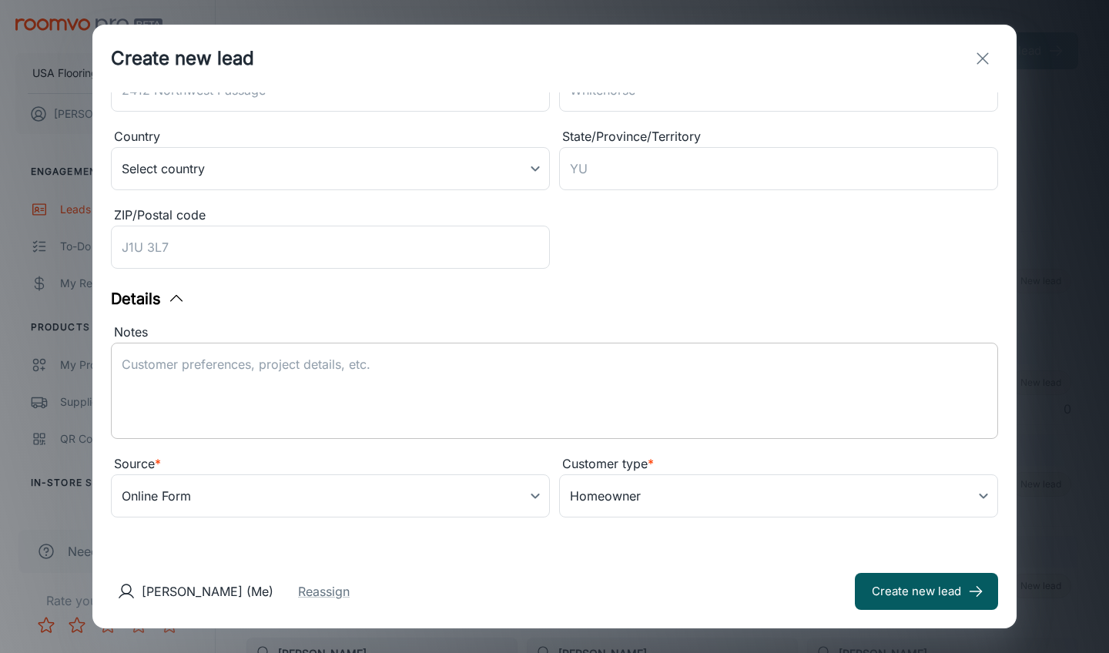
click at [349, 414] on textarea "Notes" at bounding box center [555, 391] width 866 height 71
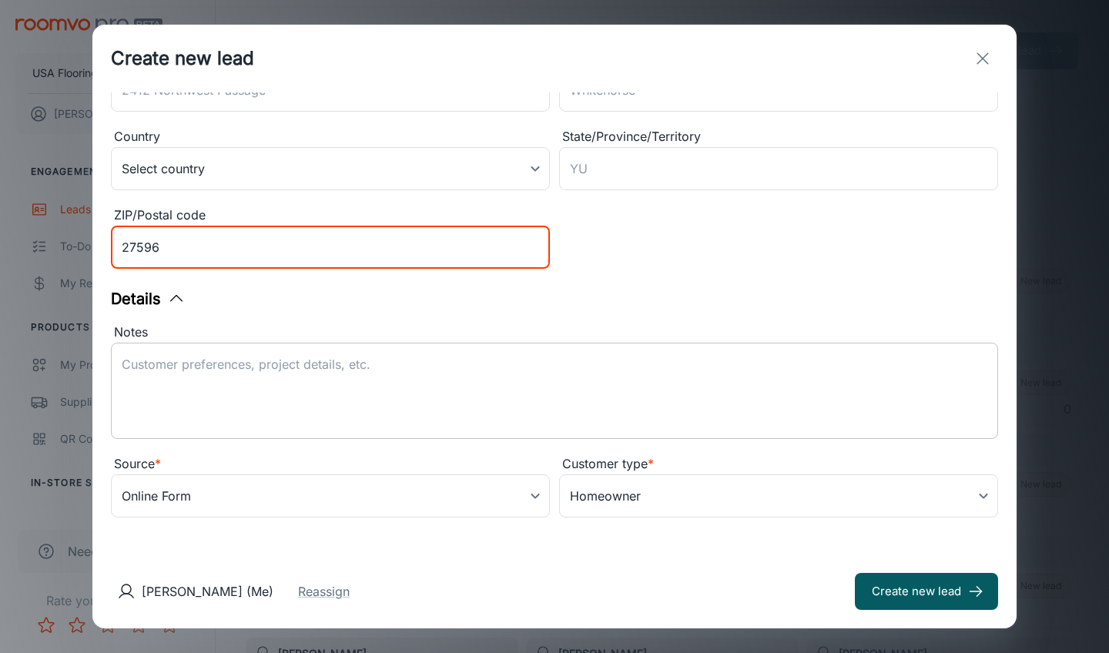
type input "27596"
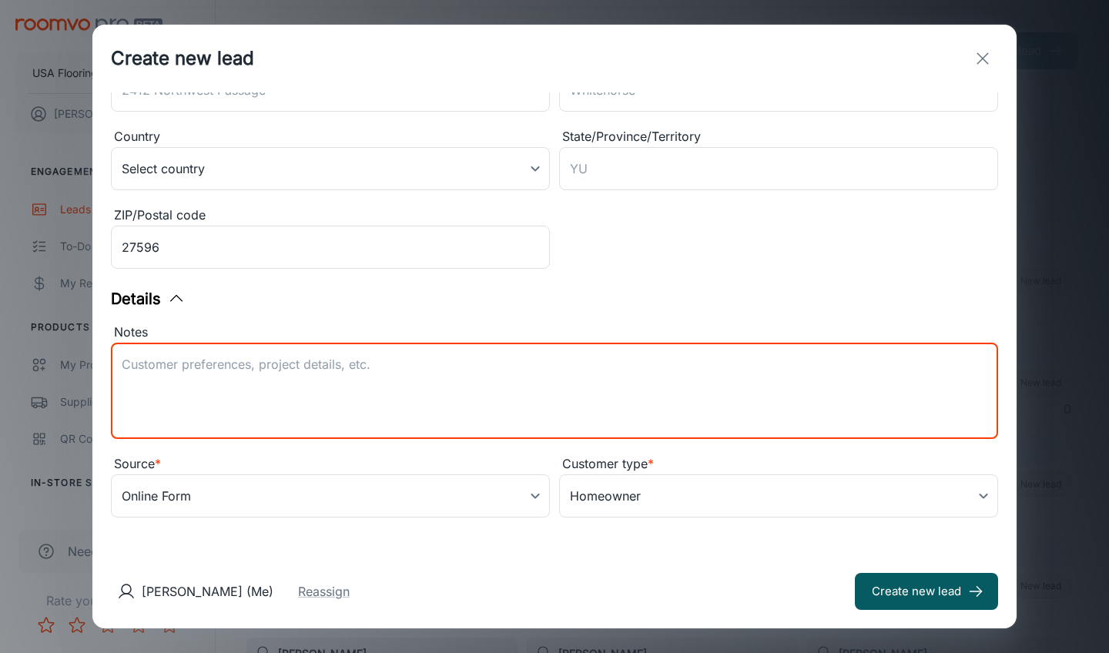
click at [428, 383] on textarea "Notes" at bounding box center [555, 391] width 866 height 71
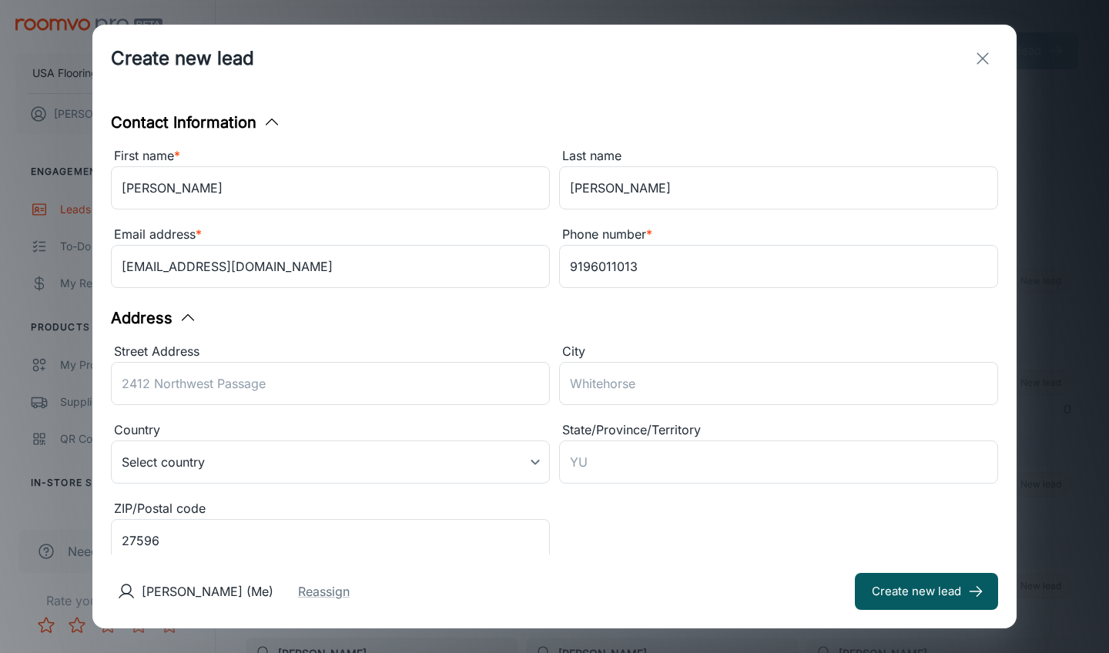
scroll to position [0, 0]
type textarea "Lead received from Daltile."
click at [886, 577] on button "Create new lead" at bounding box center [926, 591] width 143 height 37
type input "in_store"
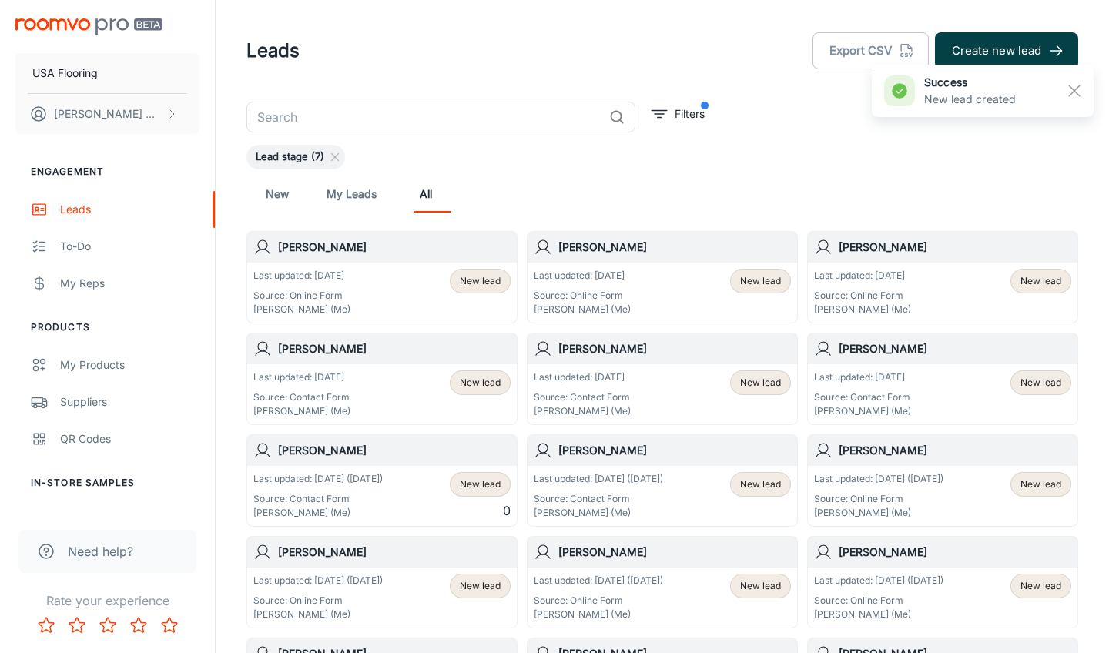
click at [976, 37] on button "Create new lead" at bounding box center [1006, 50] width 143 height 37
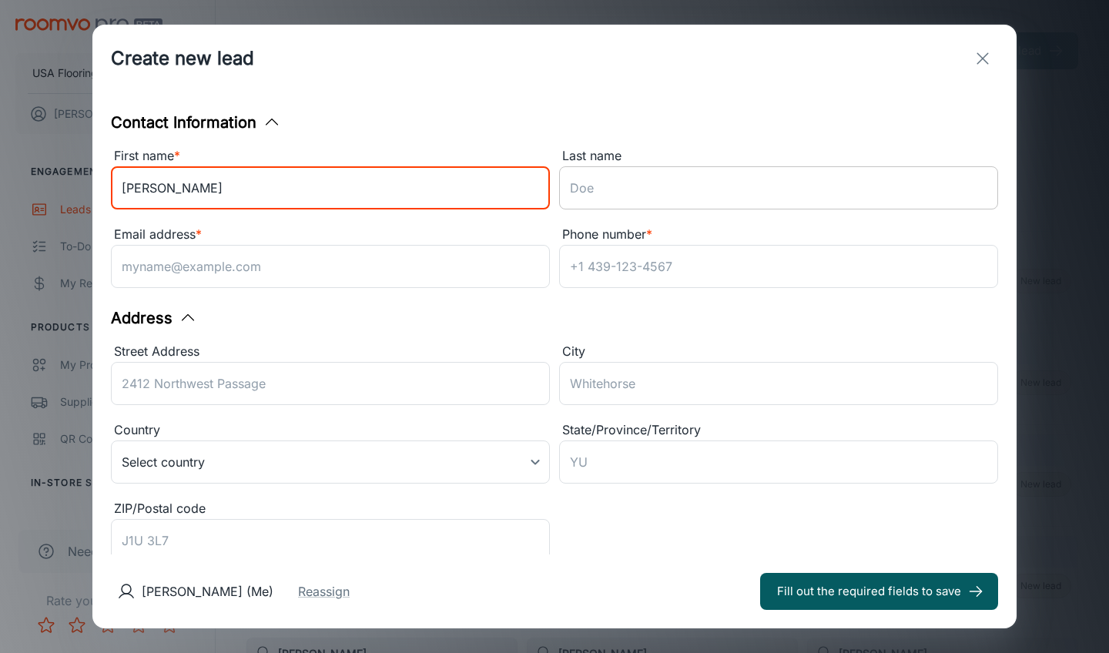
type input "[PERSON_NAME]"
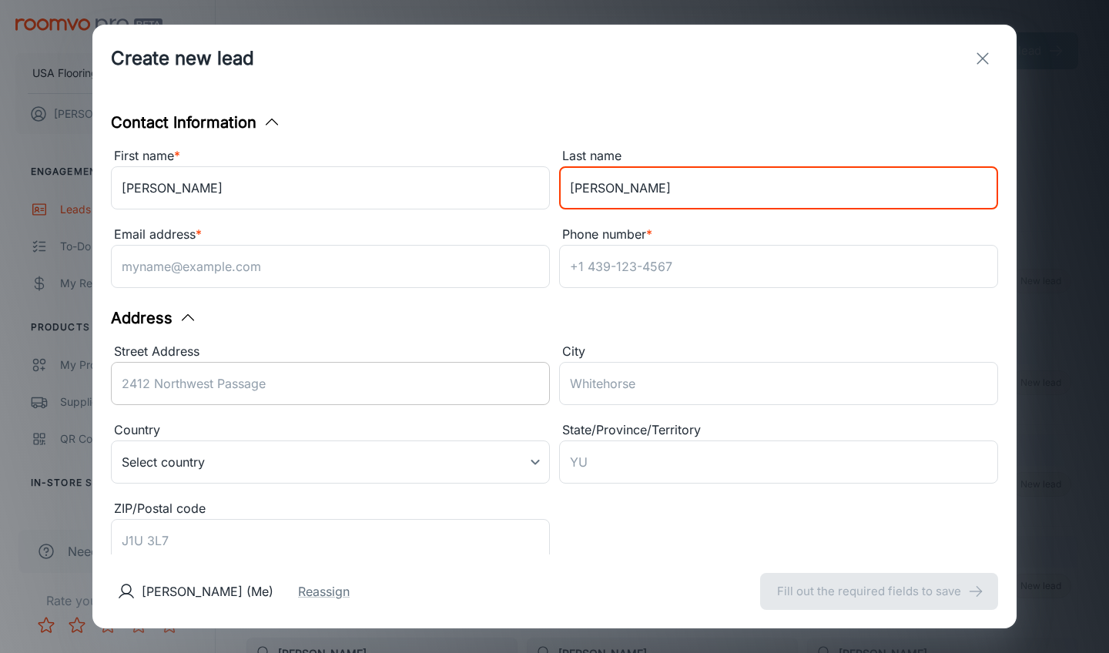
type input "[PERSON_NAME]"
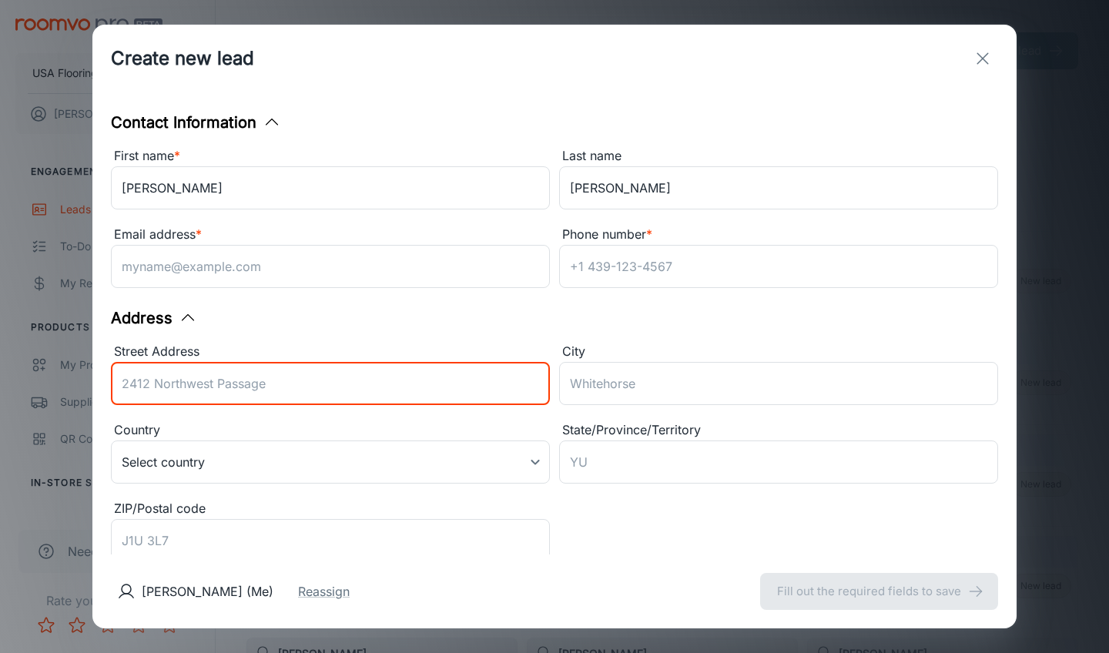
paste input "[STREET_ADDRESS]"
drag, startPoint x: 150, startPoint y: 383, endPoint x: 49, endPoint y: 387, distance: 101.7
click at [49, 387] on div "Create new lead Contact Information First name * [PERSON_NAME] ​ Last name [PER…" at bounding box center [554, 326] width 1109 height 653
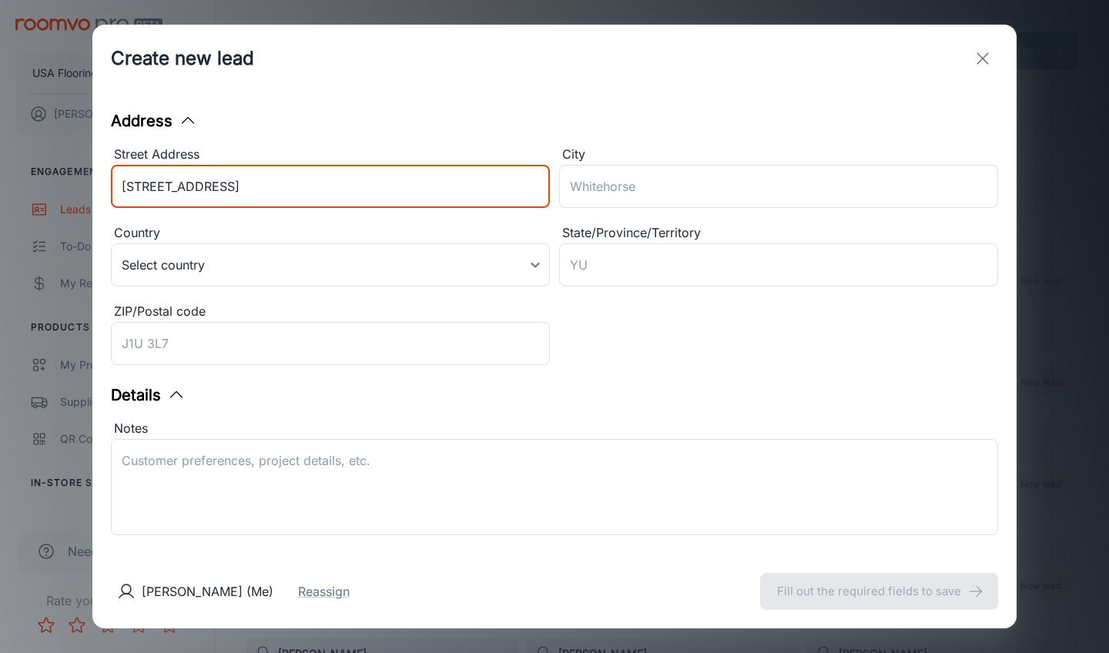
scroll to position [244, 0]
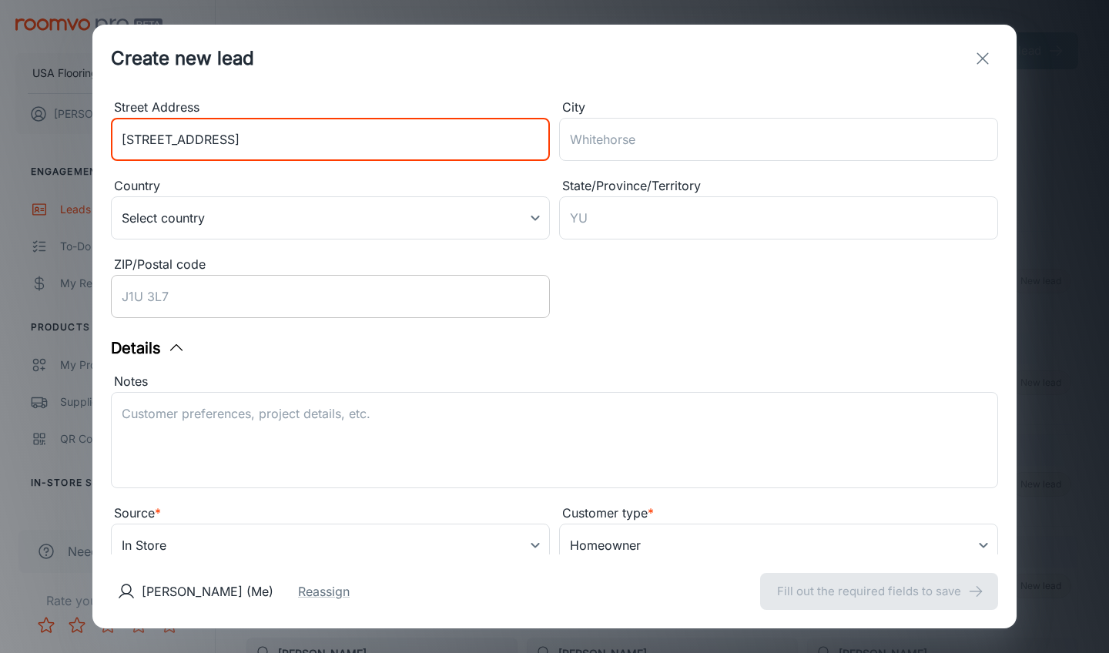
type input "[STREET_ADDRESS]"
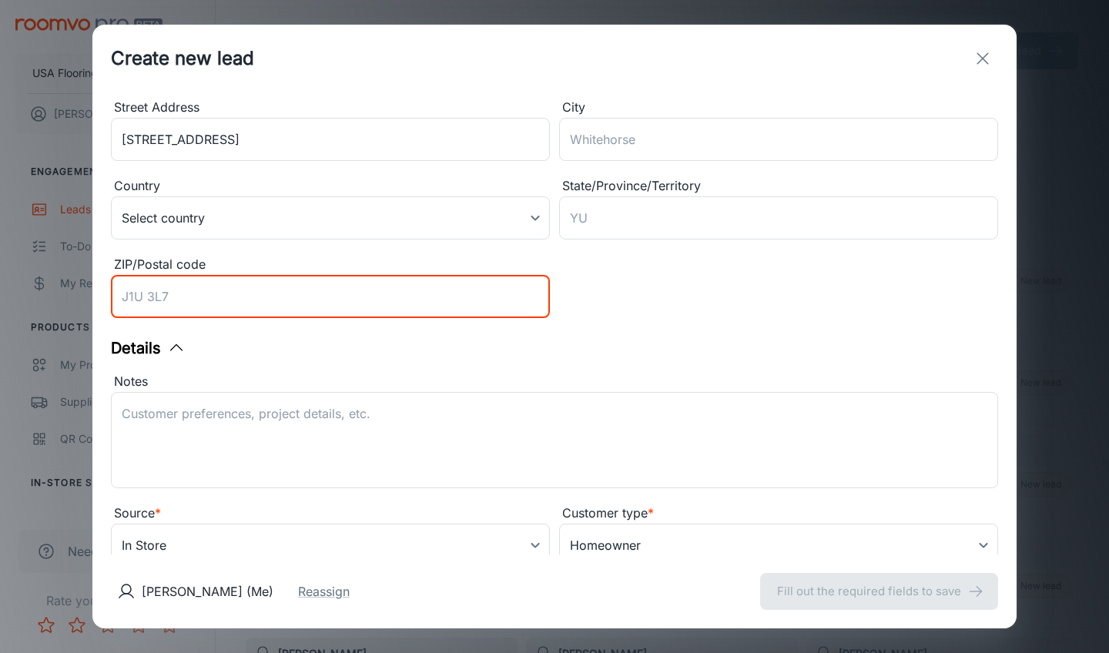
paste input "28411"
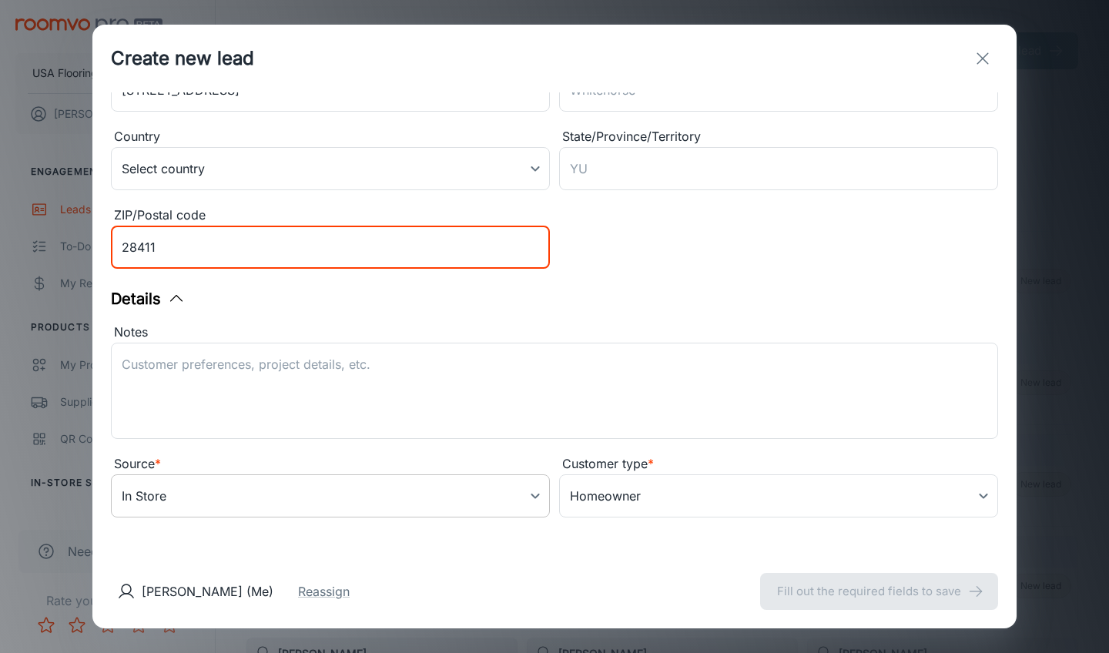
type input "28411"
click at [273, 473] on body "USA Flooring [PERSON_NAME] Engagement Leads To-do My Reps Products My Products …" at bounding box center [554, 326] width 1109 height 653
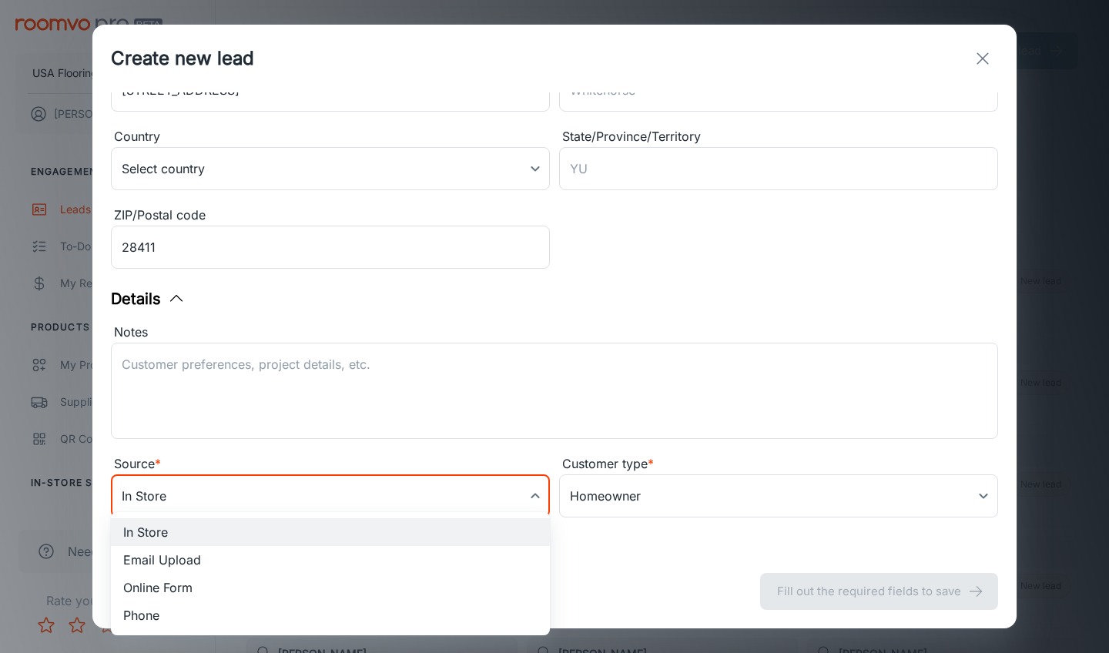
scroll to position [293, 0]
click at [214, 584] on li "Online Form" at bounding box center [330, 588] width 439 height 28
type input "online_form"
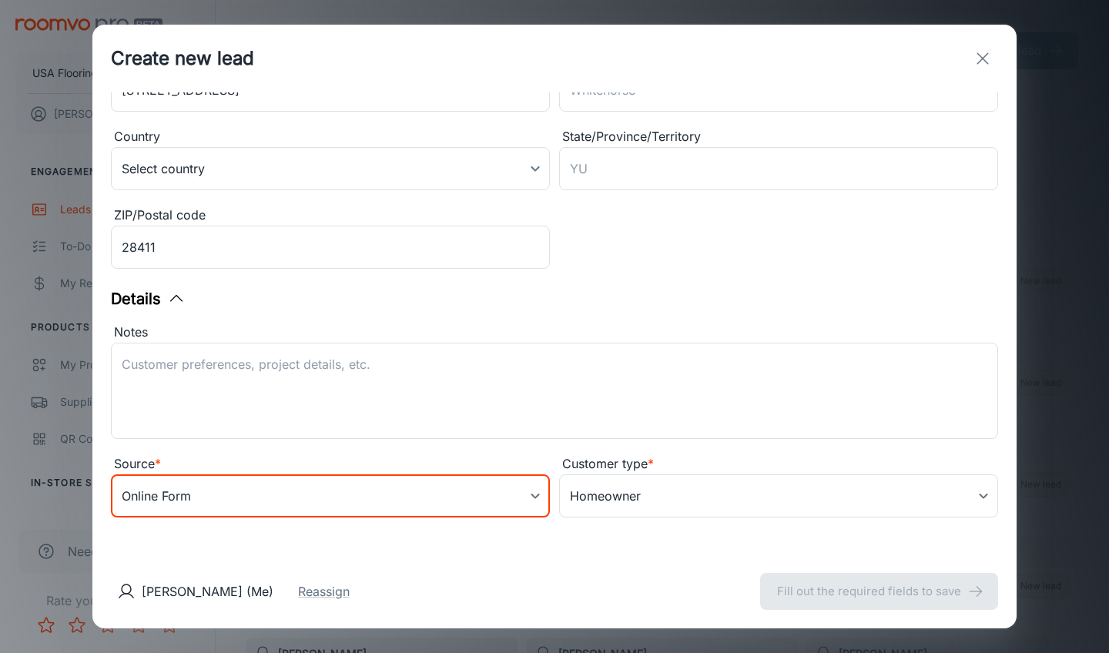
click at [423, 286] on div "Contact Information First name * [PERSON_NAME] ​ Last name [PERSON_NAME] ​ Emai…" at bounding box center [554, 323] width 924 height 462
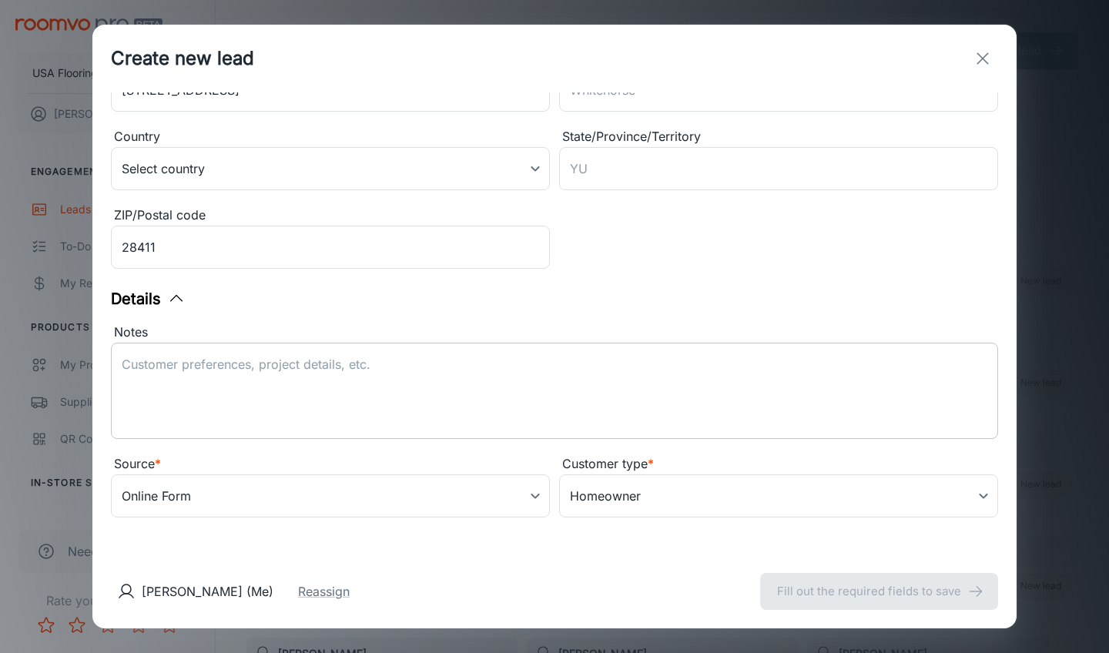
click at [383, 371] on textarea "Notes" at bounding box center [555, 391] width 866 height 71
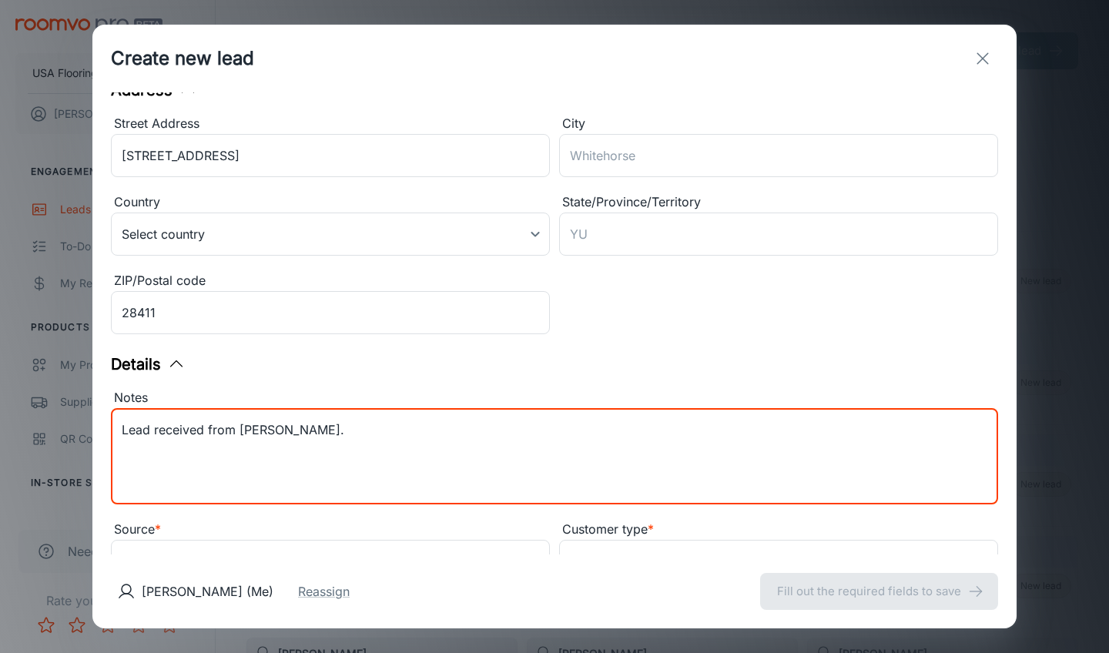
scroll to position [40, 0]
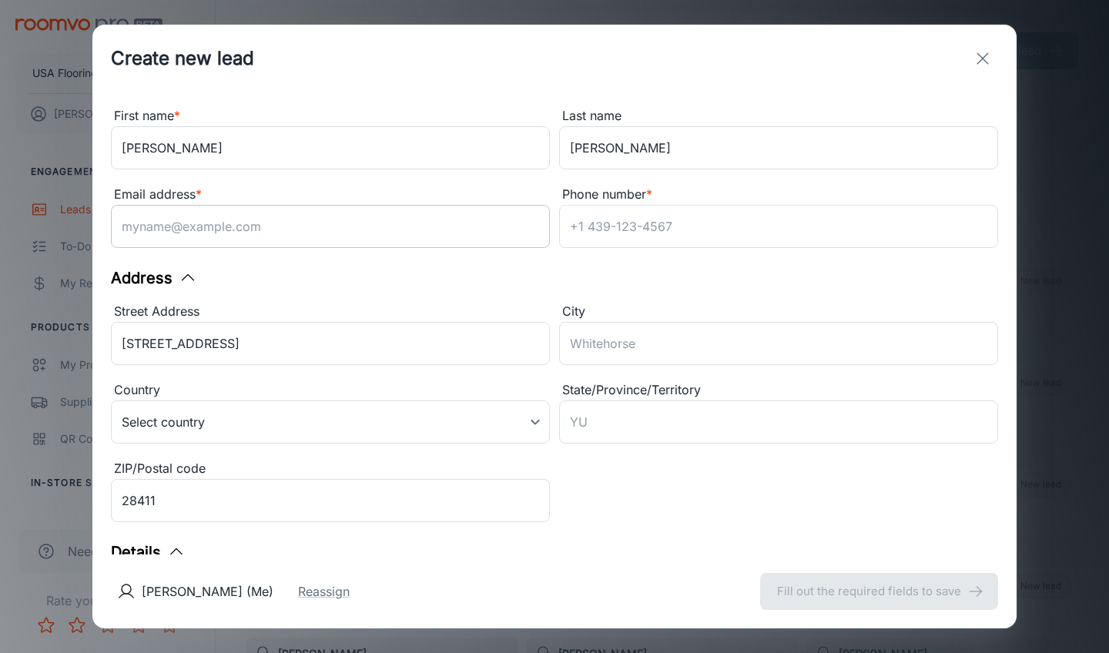
type textarea "Lead received from [PERSON_NAME]."
paste input "[EMAIL_ADDRESS][DOMAIN_NAME]"
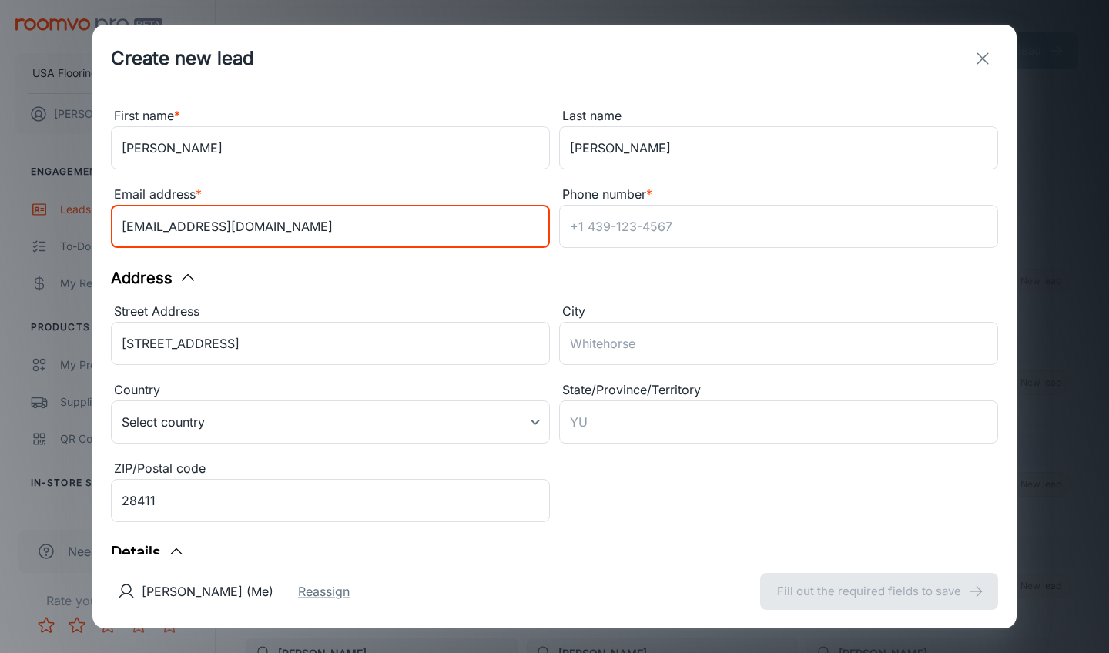
drag, startPoint x: 150, startPoint y: 218, endPoint x: 102, endPoint y: 215, distance: 47.8
click at [102, 215] on div "Email address * [EMAIL_ADDRESS][DOMAIN_NAME] ​" at bounding box center [326, 215] width 448 height 79
click at [151, 223] on input "[EMAIL_ADDRESS][DOMAIN_NAME]" at bounding box center [330, 226] width 439 height 43
type input "[EMAIL_ADDRESS][DOMAIN_NAME]"
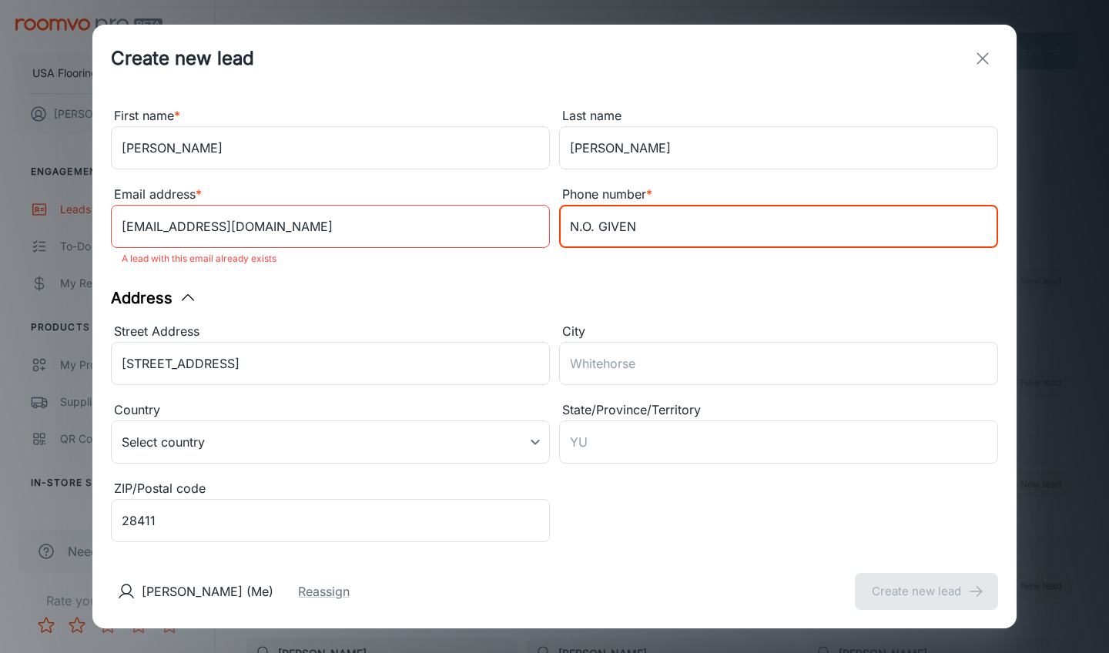
type input "N.O. GIVEN"
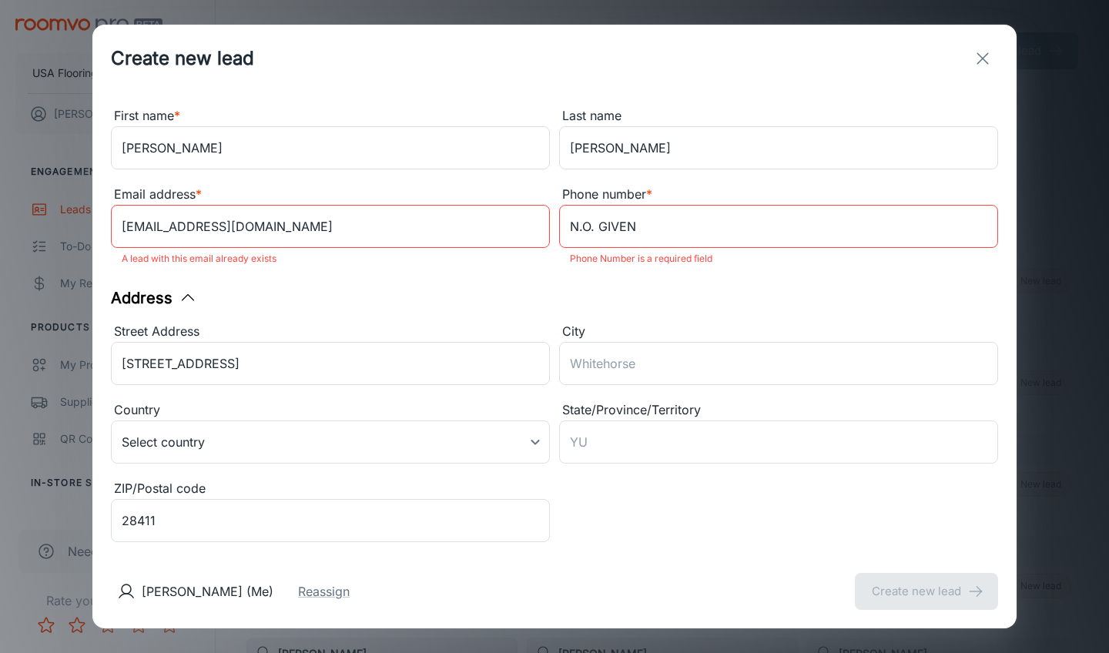
click at [730, 310] on div "Address Street Address [STREET_ADDRESS] ​ Country Select country ​ State/Provin…" at bounding box center [554, 417] width 887 height 262
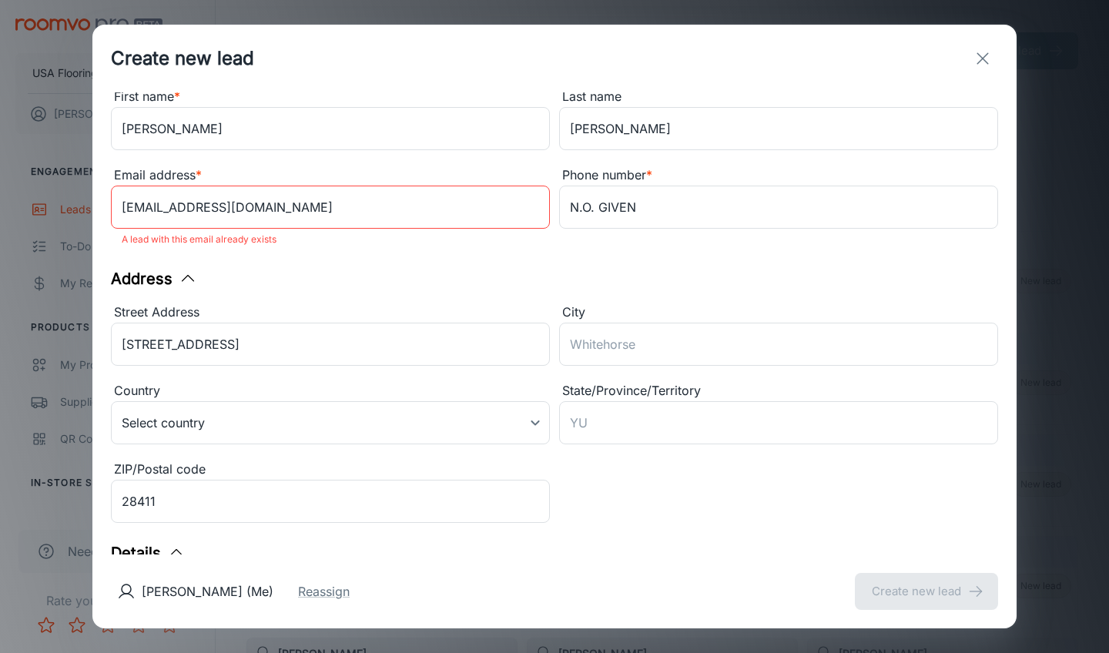
scroll to position [64, 0]
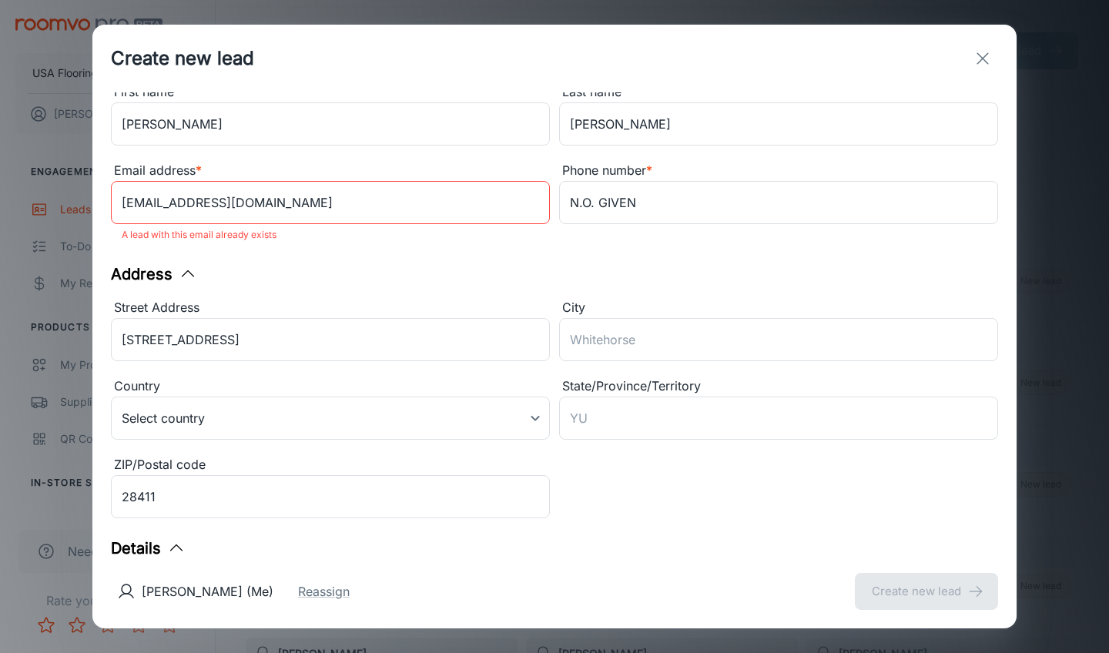
click at [468, 276] on div "Address" at bounding box center [554, 274] width 887 height 23
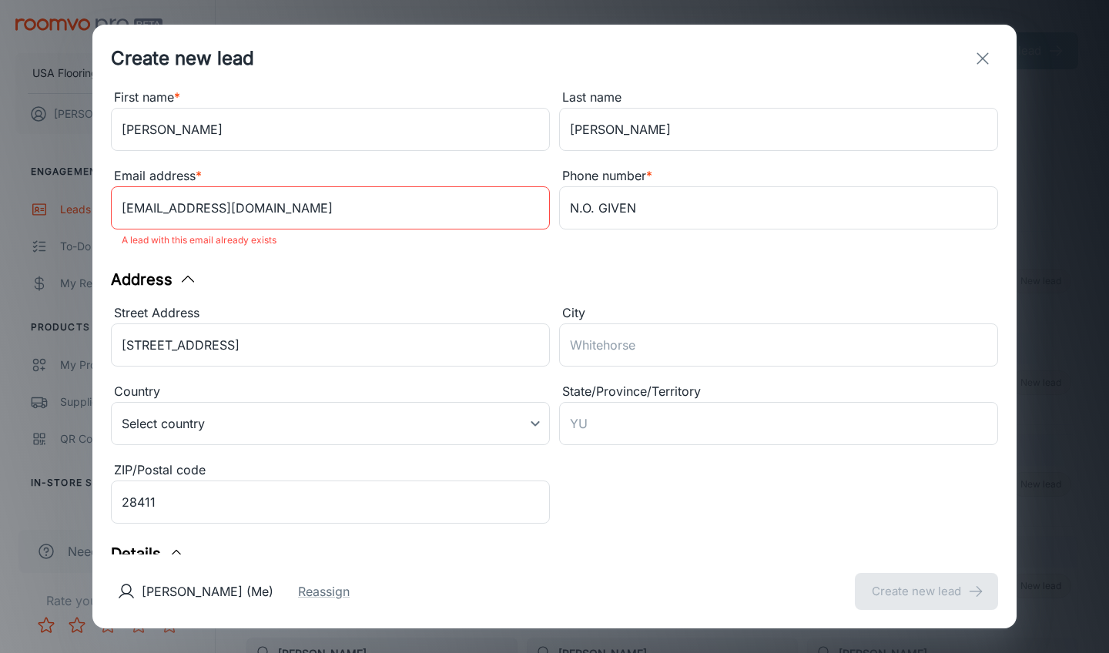
scroll to position [58, 0]
click at [988, 60] on icon "exit" at bounding box center [982, 58] width 18 height 18
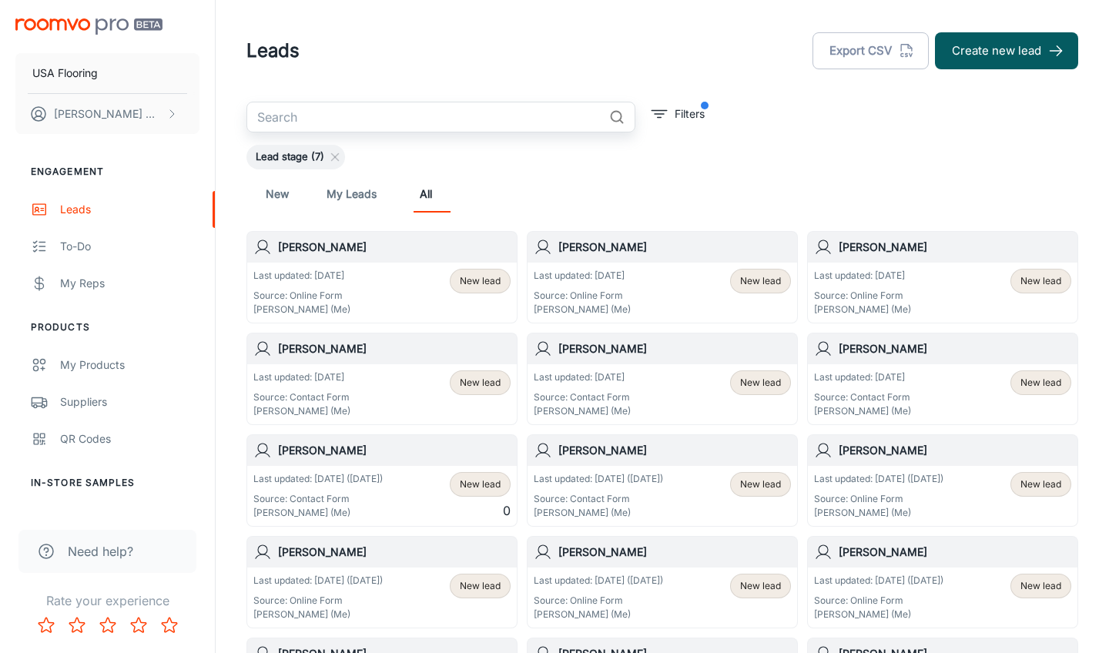
click at [550, 116] on input "text" at bounding box center [424, 117] width 357 height 31
paste input "[EMAIL_ADDRESS][DOMAIN_NAME]"
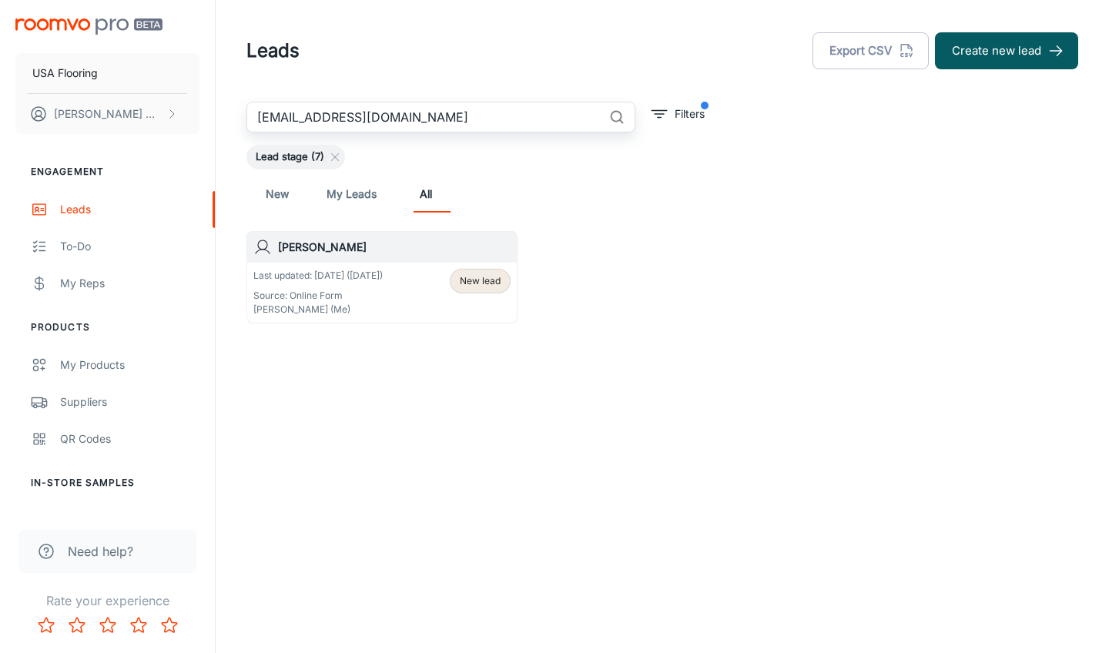
click at [287, 118] on input "[EMAIL_ADDRESS][DOMAIN_NAME]" at bounding box center [424, 117] width 357 height 31
type input "[EMAIL_ADDRESS][DOMAIN_NAME]"
click at [375, 276] on p "Last updated: [DATE] ([DATE])" at bounding box center [317, 276] width 129 height 14
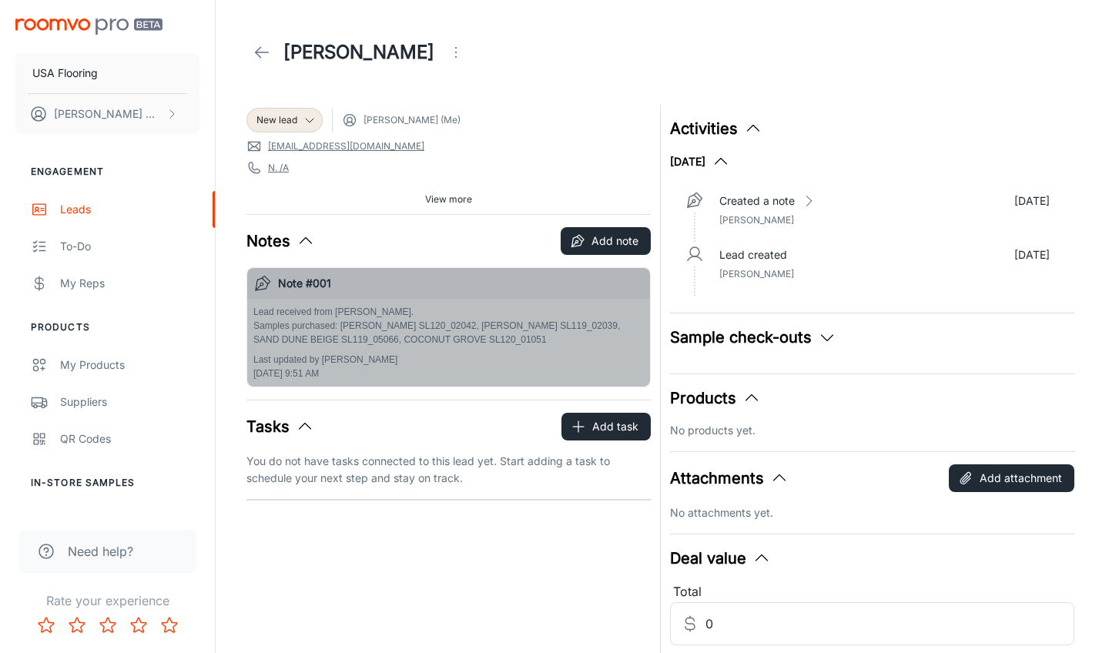
click at [548, 301] on div "Lead received from [PERSON_NAME]. Samples purchased: [PERSON_NAME] SL120_02042,…" at bounding box center [448, 343] width 403 height 88
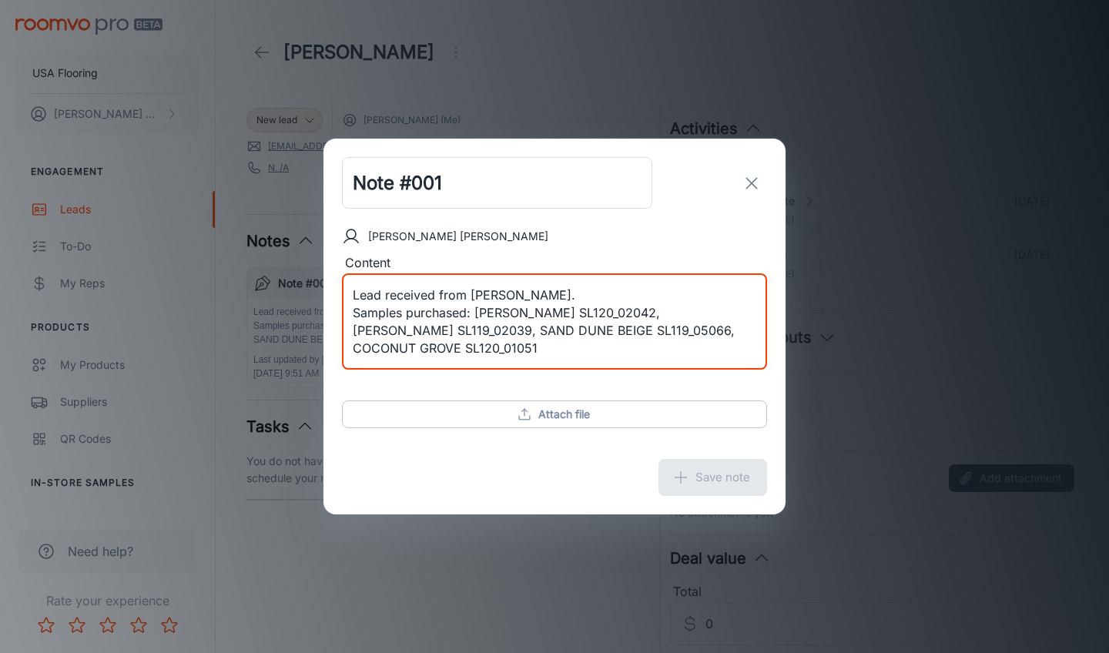
click at [528, 344] on textarea "Lead received from [PERSON_NAME]. Samples purchased: [PERSON_NAME] SL120_02042,…" at bounding box center [555, 321] width 404 height 71
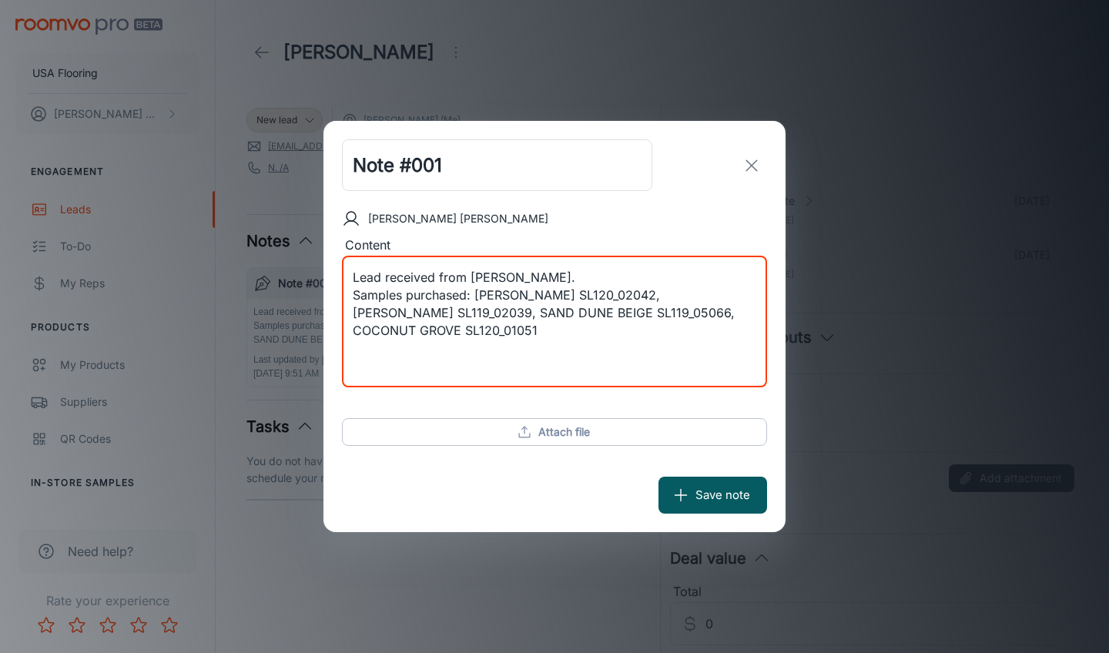
paste textarea "Samples purchased: OAK CREST - WATERBURY CREAM SL120_01050, OAK CREST - PITTSFI…"
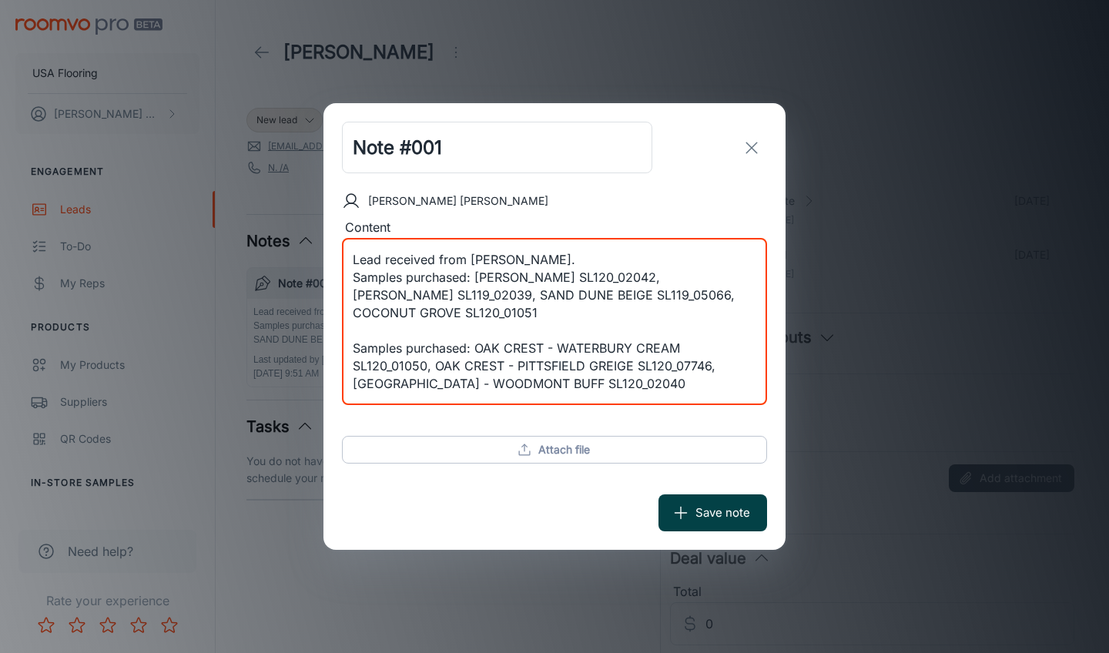
type textarea "Lead received from [PERSON_NAME]. Samples purchased: [PERSON_NAME] SL120_02042,…"
click at [709, 512] on button "Save note" at bounding box center [712, 512] width 109 height 37
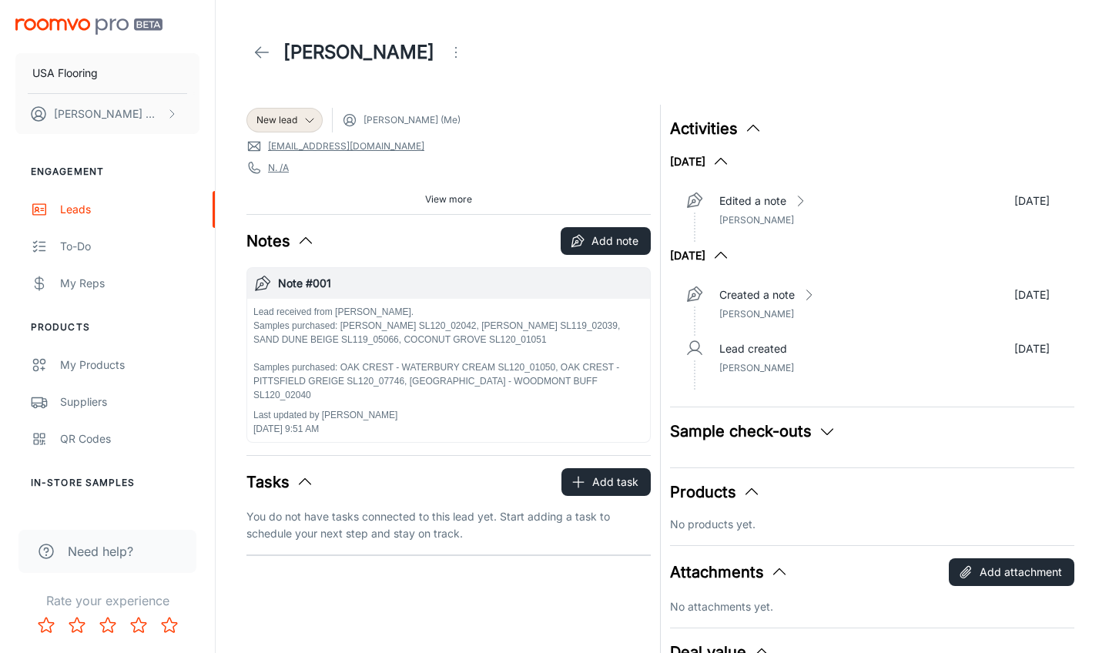
click at [454, 55] on icon "Open menu" at bounding box center [456, 52] width 18 height 18
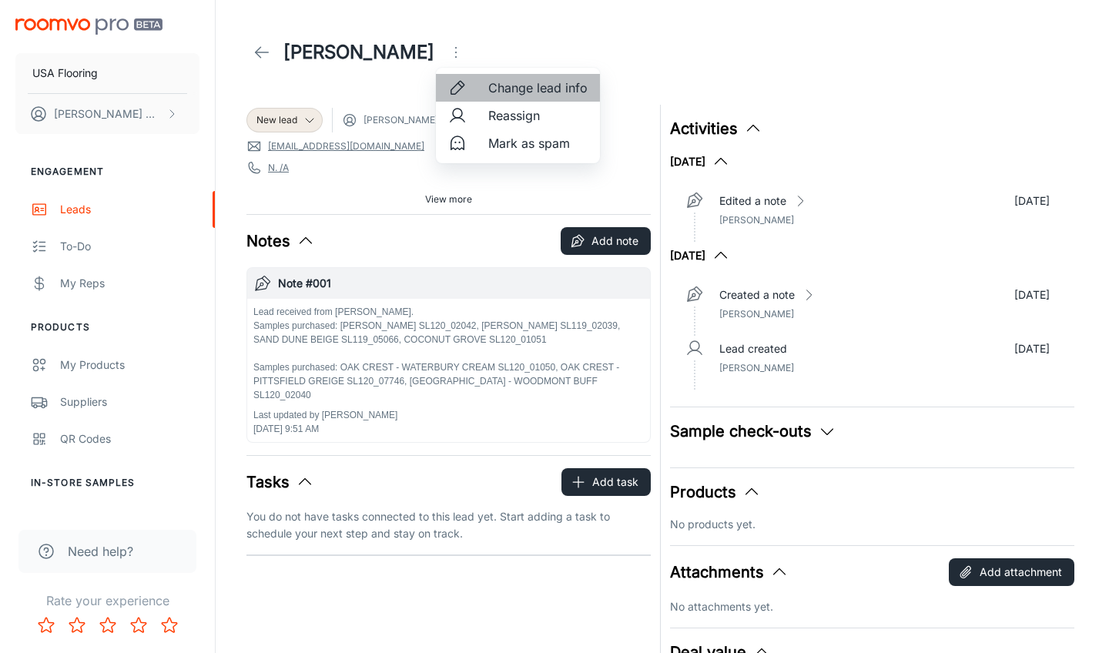
click at [482, 95] on li "Change lead info" at bounding box center [518, 88] width 164 height 28
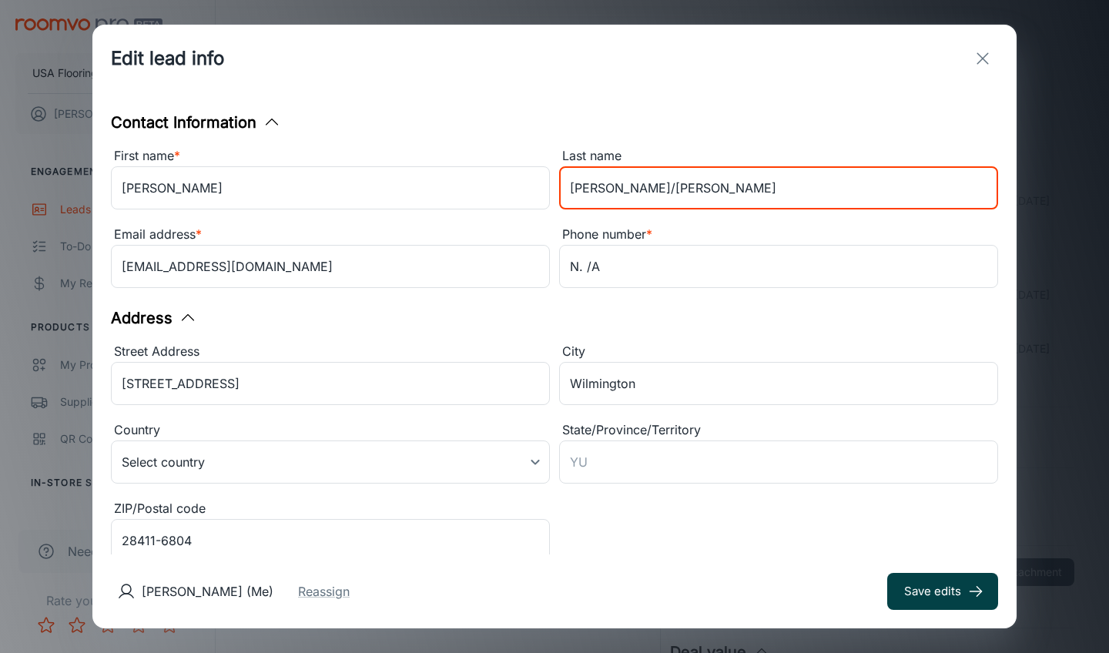
type input "[PERSON_NAME]/[PERSON_NAME]"
click at [952, 581] on button "Save edits" at bounding box center [942, 591] width 111 height 37
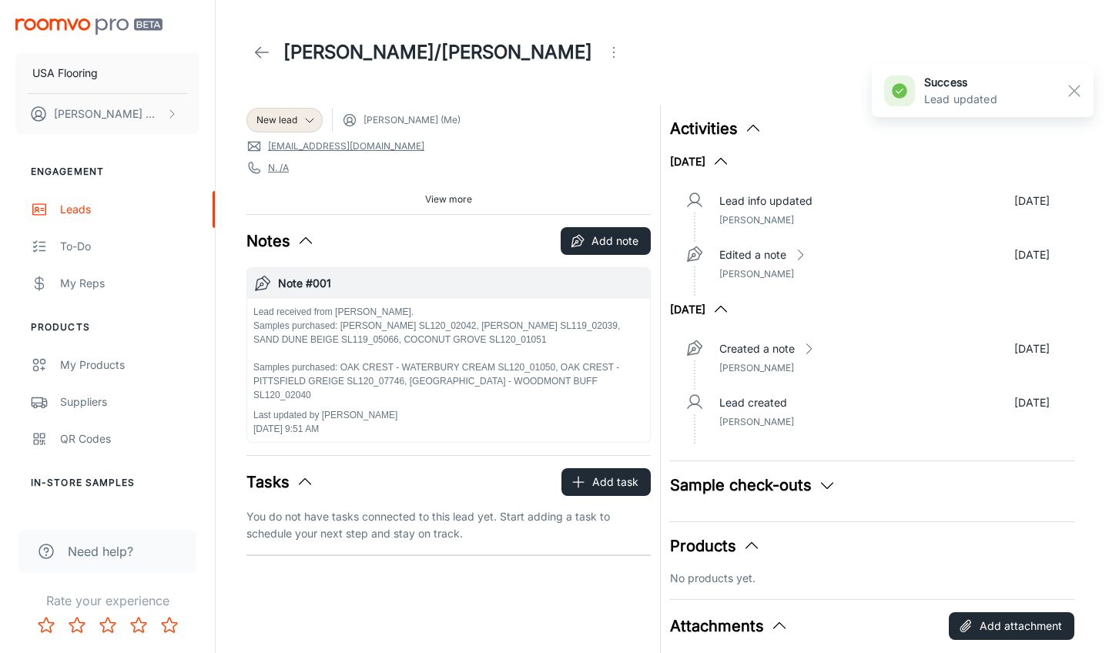
click at [347, 323] on p "Lead received from [PERSON_NAME]. Samples purchased: [PERSON_NAME] SL120_02042,…" at bounding box center [448, 353] width 390 height 97
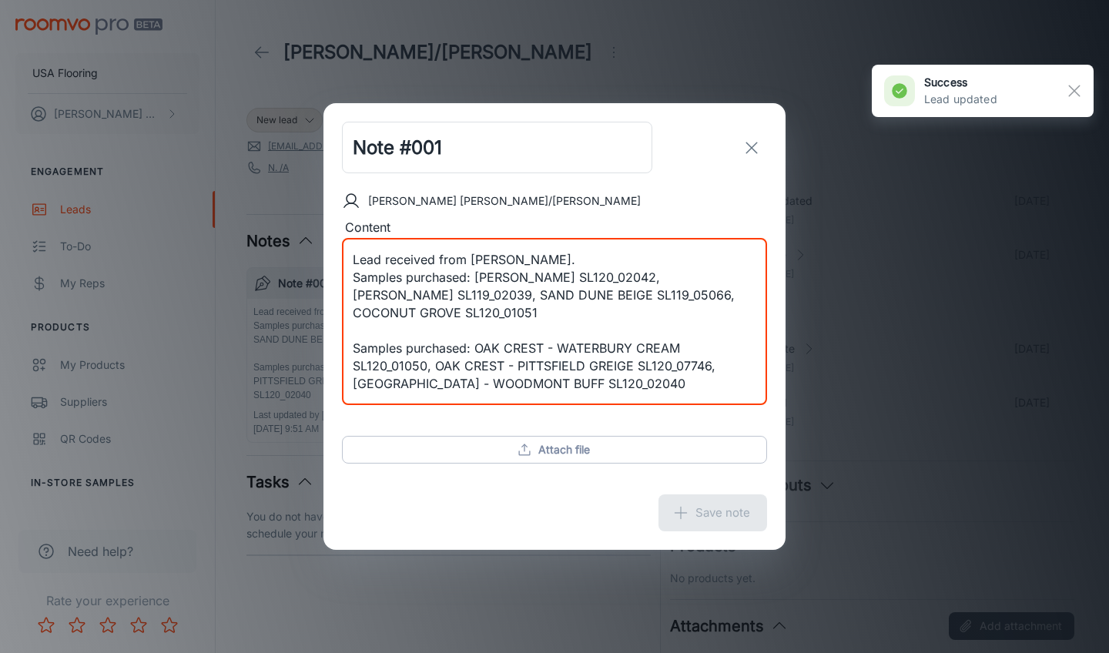
click at [410, 340] on textarea "Lead received from [PERSON_NAME]. Samples purchased: [PERSON_NAME] SL120_02042,…" at bounding box center [555, 322] width 404 height 142
click at [395, 327] on textarea "Lead received from [PERSON_NAME]. Samples purchased: [PERSON_NAME] SL120_02042,…" at bounding box center [555, 322] width 404 height 142
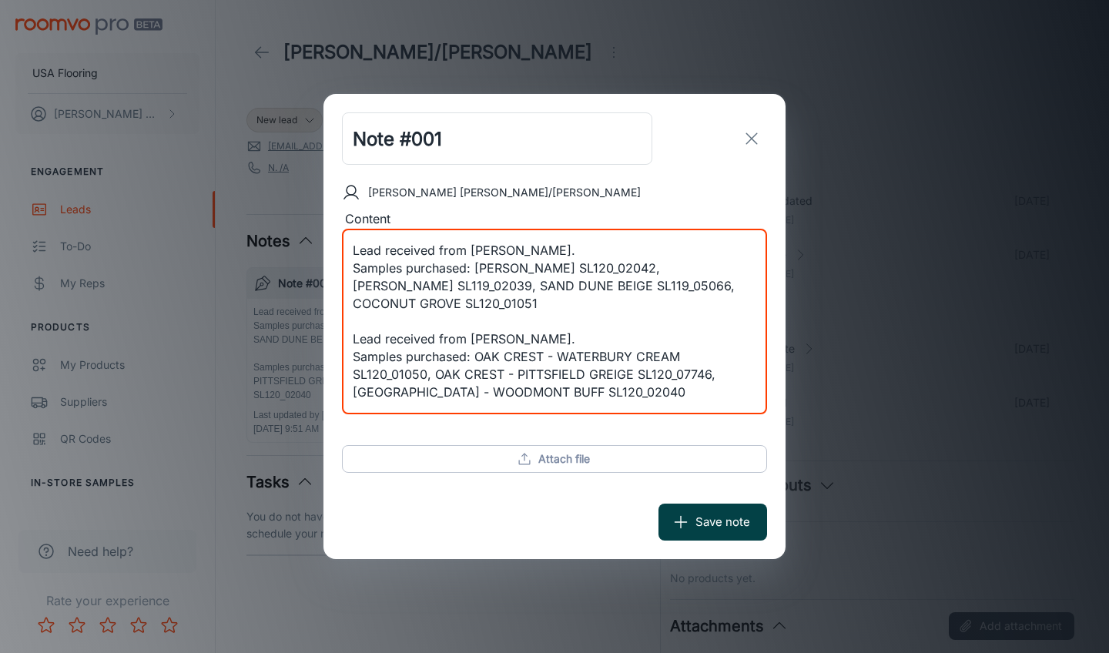
type textarea "Lead received from [PERSON_NAME]. Samples purchased: [PERSON_NAME] SL120_02042,…"
click at [682, 518] on icon "submit" at bounding box center [680, 522] width 17 height 17
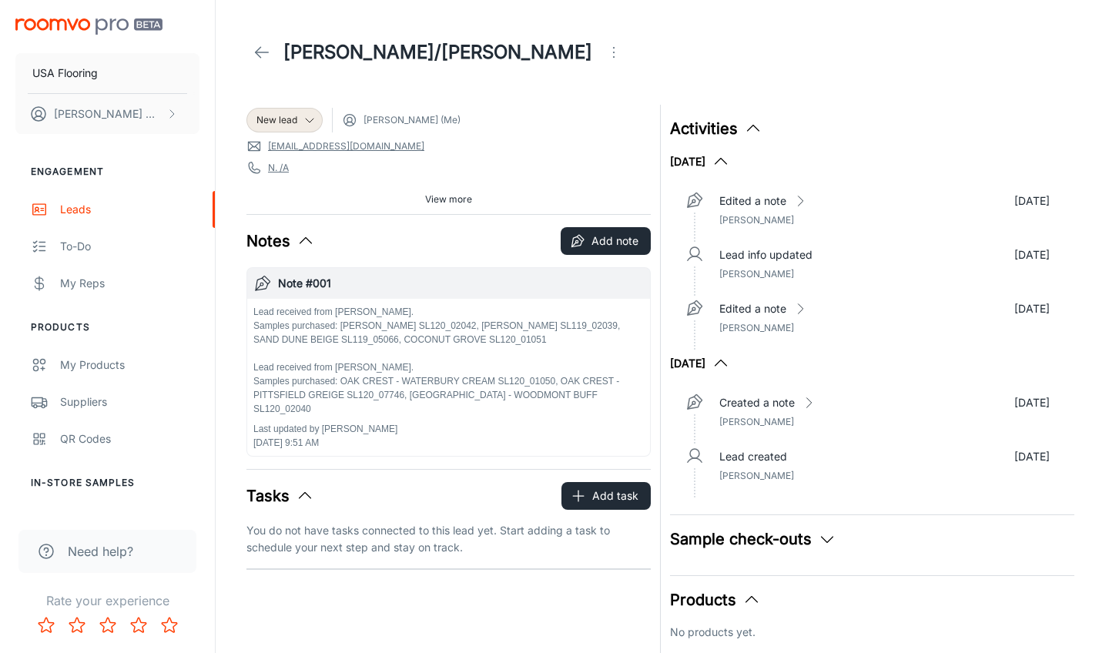
click at [267, 44] on icon at bounding box center [262, 52] width 18 height 18
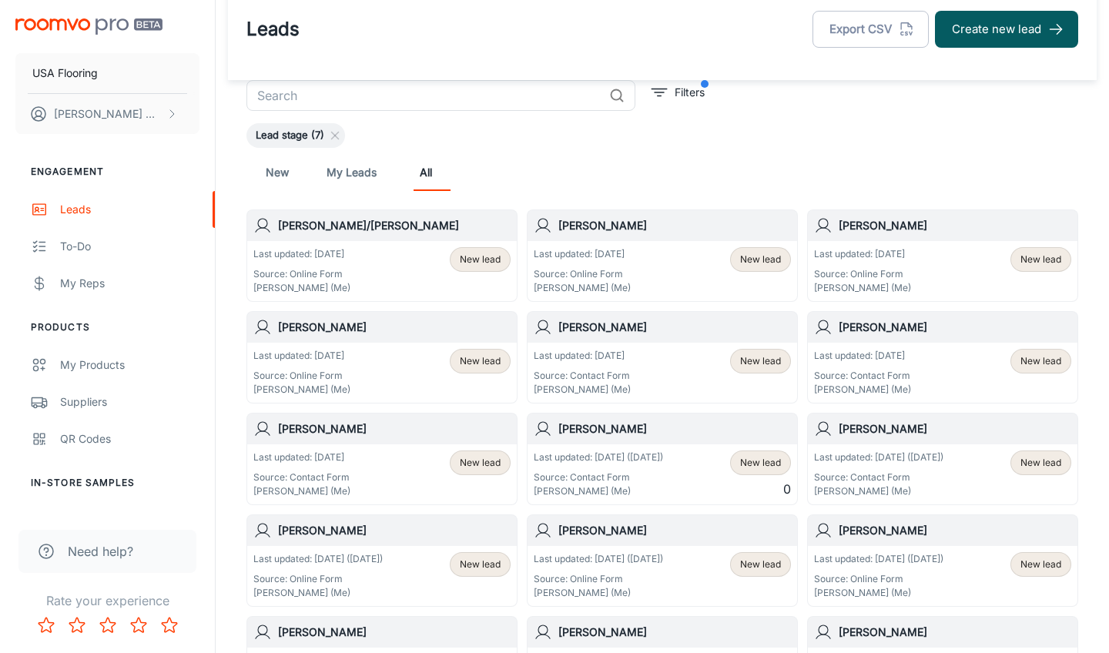
scroll to position [29, 0]
